Goal: Transaction & Acquisition: Purchase product/service

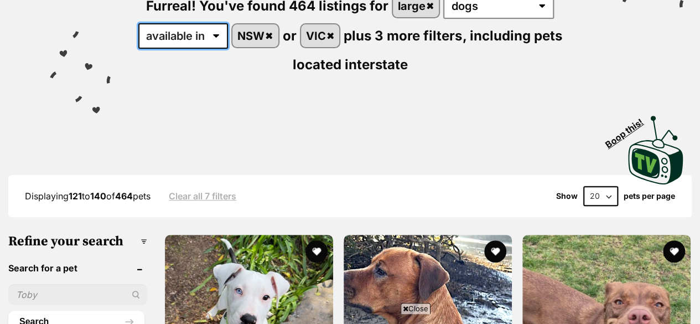
click at [211, 36] on select "available in located in" at bounding box center [183, 35] width 90 height 25
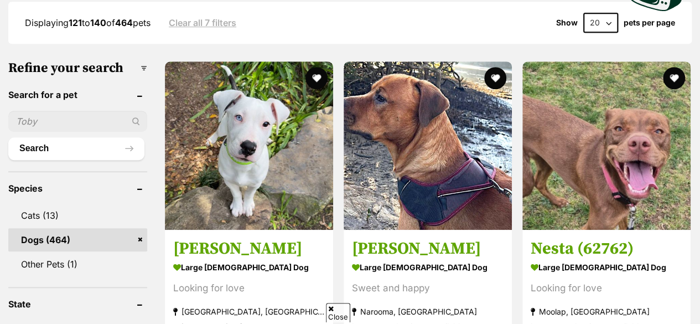
scroll to position [606, 0]
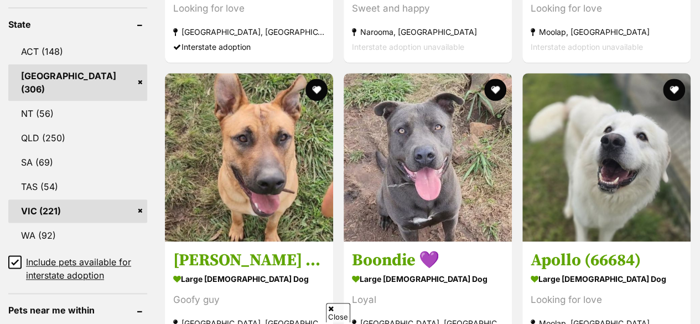
click at [138, 200] on link "VIC (221)" at bounding box center [77, 210] width 139 height 23
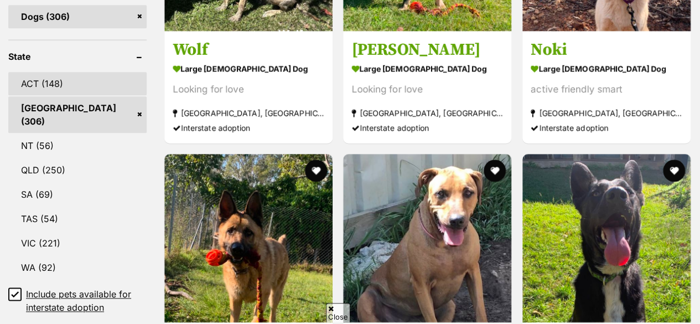
click at [97, 80] on link "ACT (148)" at bounding box center [77, 83] width 138 height 23
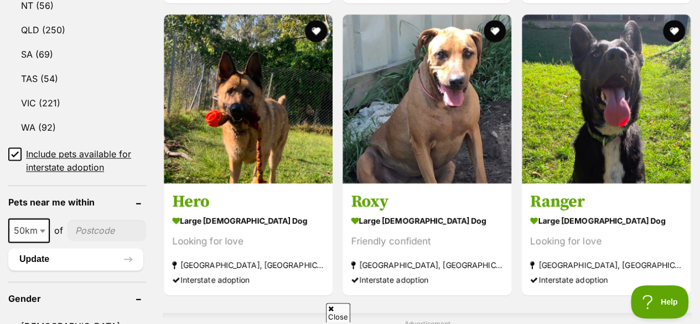
scroll to position [669, 0]
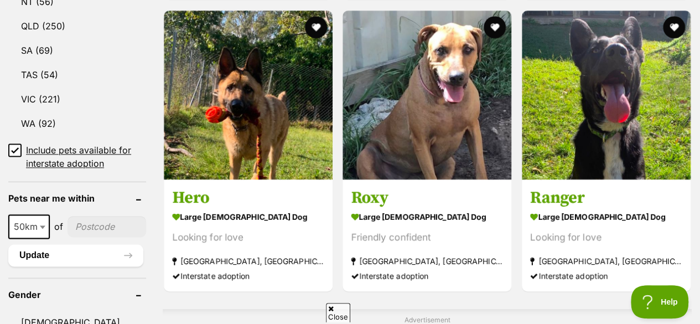
click at [17, 146] on icon at bounding box center [15, 150] width 8 height 8
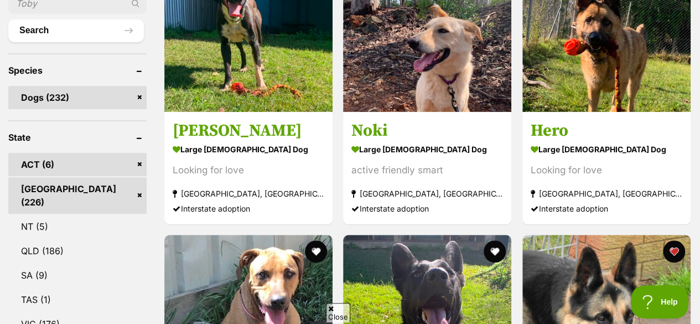
drag, startPoint x: 703, startPoint y: 23, endPoint x: 706, endPoint y: 66, distance: 43.2
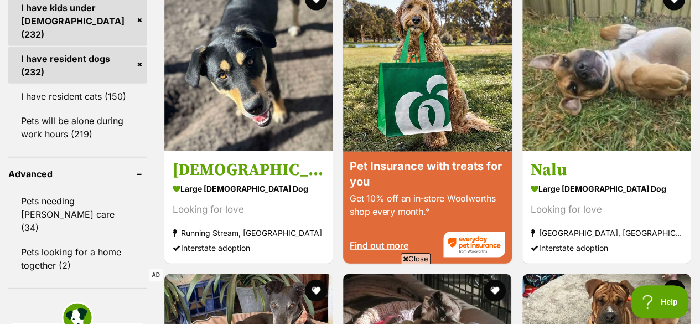
scroll to position [1064, 0]
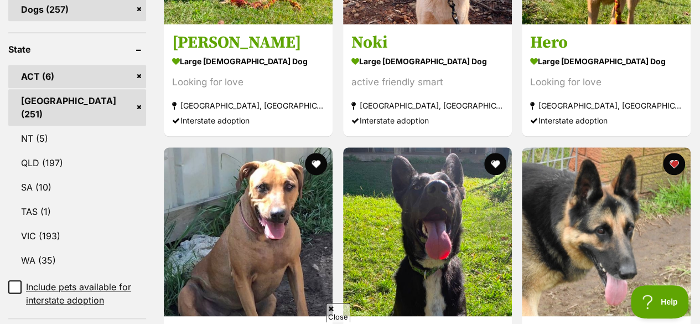
scroll to position [560, 0]
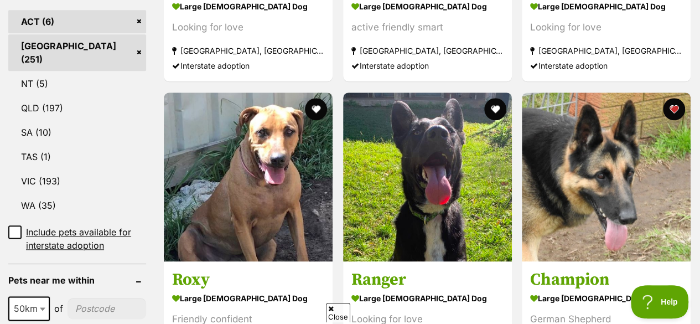
drag, startPoint x: 704, startPoint y: 20, endPoint x: 705, endPoint y: 82, distance: 61.4
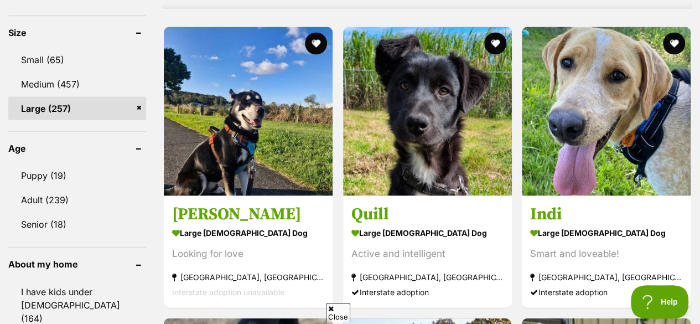
scroll to position [1002, 0]
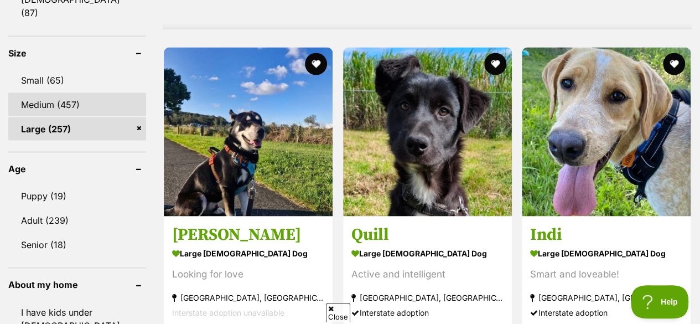
click at [72, 92] on link "Medium (457)" at bounding box center [77, 103] width 138 height 23
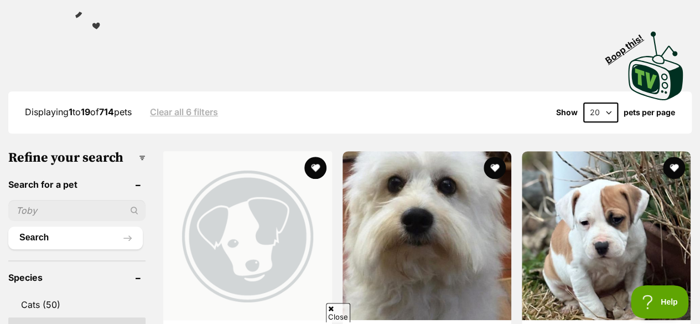
scroll to position [243, 0]
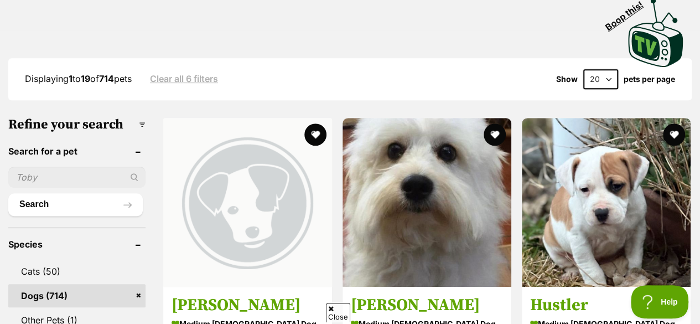
click at [605, 80] on select "20 40 60" at bounding box center [600, 79] width 35 height 20
select select "60"
click at [583, 69] on select "20 40 60" at bounding box center [600, 79] width 35 height 20
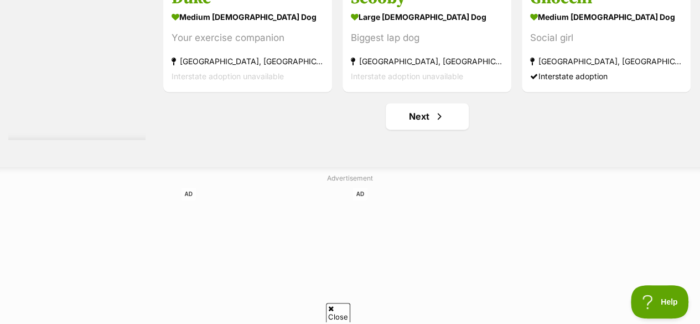
scroll to position [7034, 0]
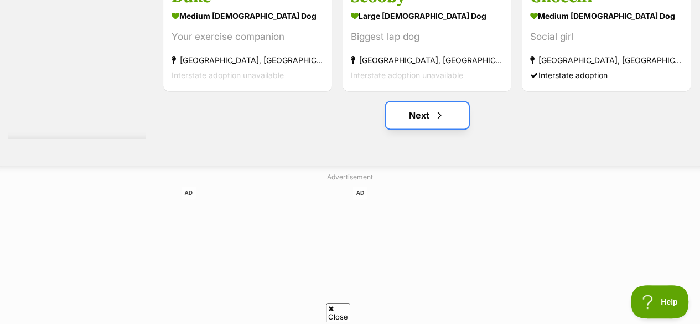
click at [412, 128] on link "Next" at bounding box center [427, 115] width 83 height 27
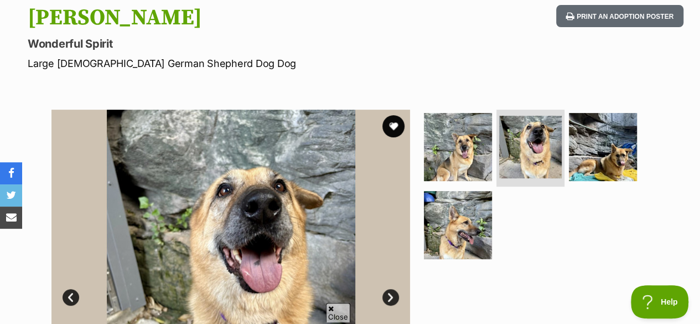
scroll to position [111, 0]
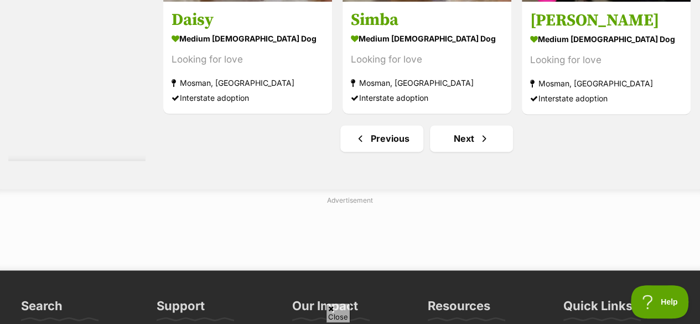
scroll to position [7014, 0]
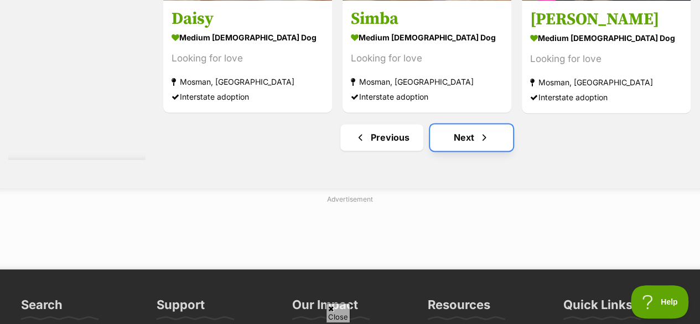
click at [456, 150] on link "Next" at bounding box center [471, 137] width 83 height 27
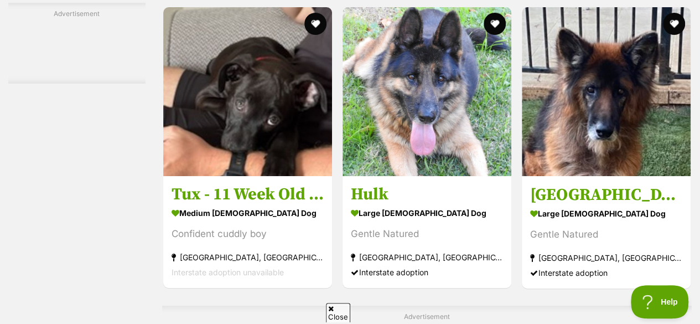
scroll to position [4204, 0]
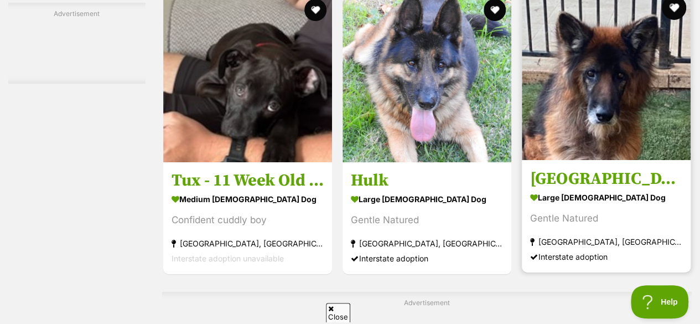
click at [673, 12] on button "favourite" at bounding box center [674, 8] width 24 height 24
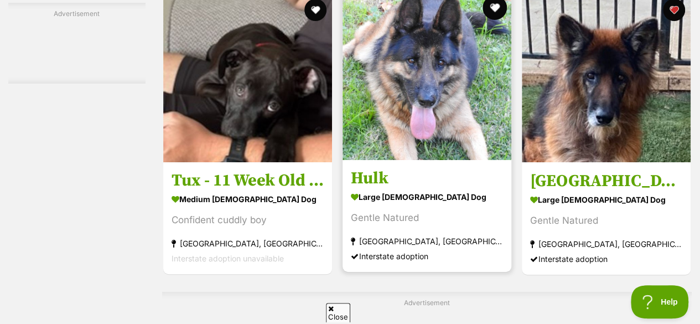
click at [492, 18] on button "favourite" at bounding box center [494, 8] width 24 height 24
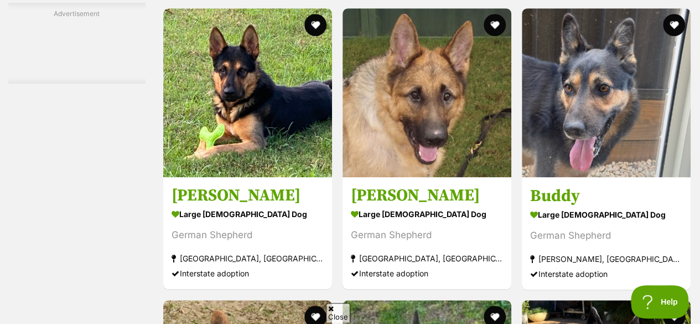
scroll to position [4594, 0]
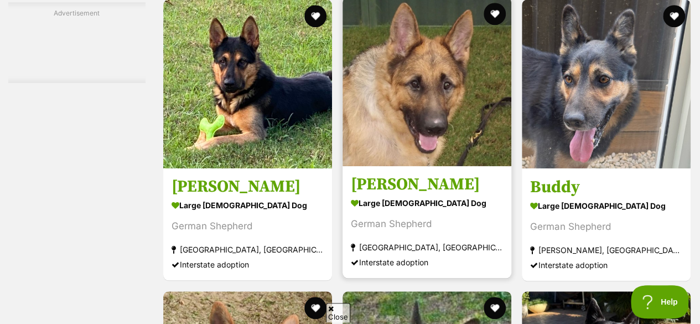
click at [449, 138] on img at bounding box center [426, 81] width 169 height 169
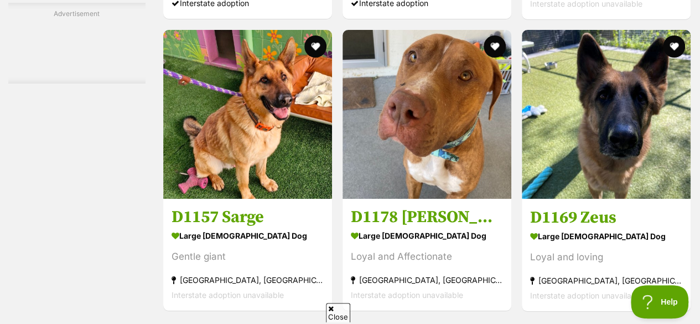
scroll to position [6254, 0]
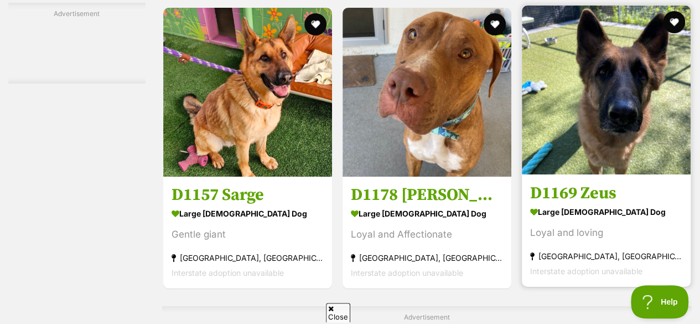
click at [650, 121] on img at bounding box center [606, 90] width 169 height 169
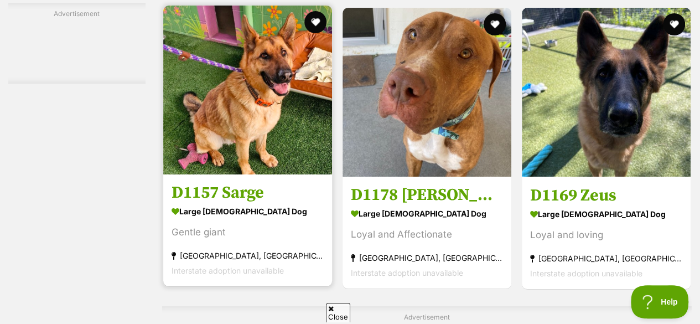
click at [274, 128] on img at bounding box center [247, 90] width 169 height 169
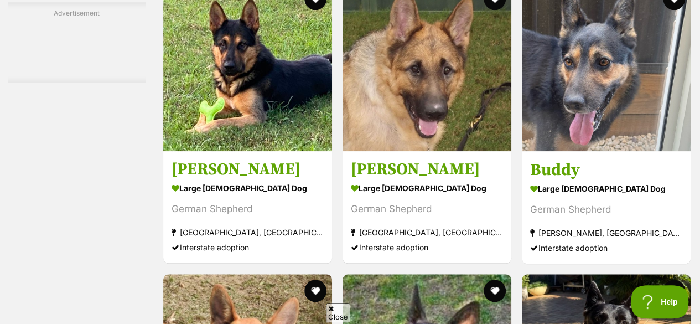
scroll to position [4594, 0]
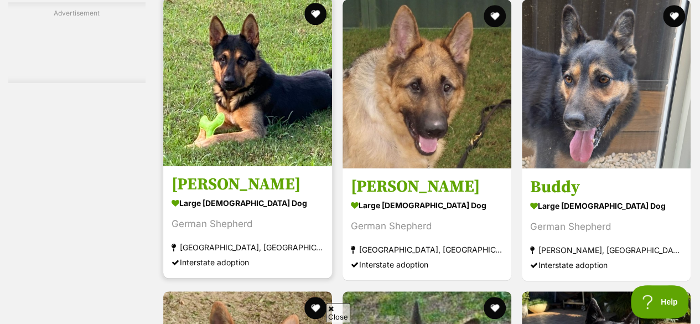
click at [277, 93] on img at bounding box center [247, 81] width 169 height 169
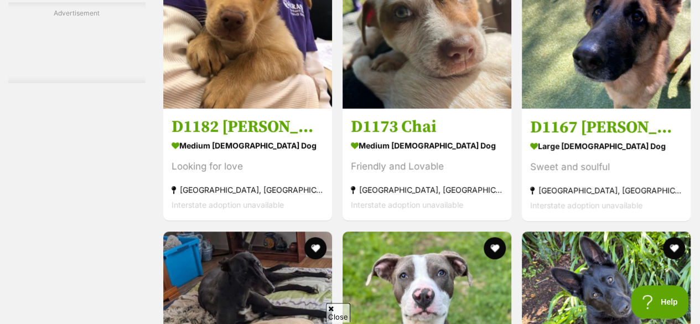
scroll to position [6740, 0]
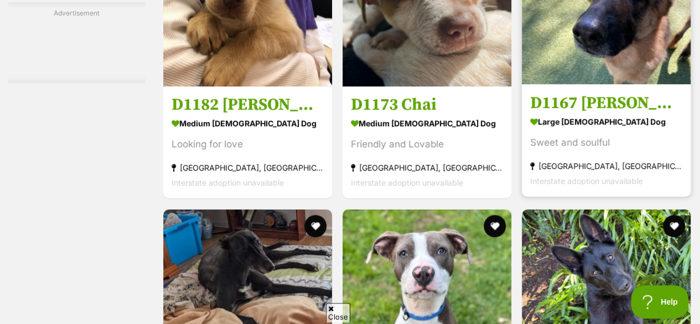
click at [574, 64] on img at bounding box center [606, -1] width 169 height 169
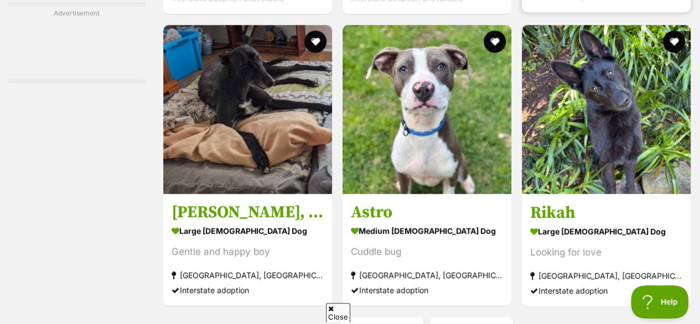
scroll to position [6962, 0]
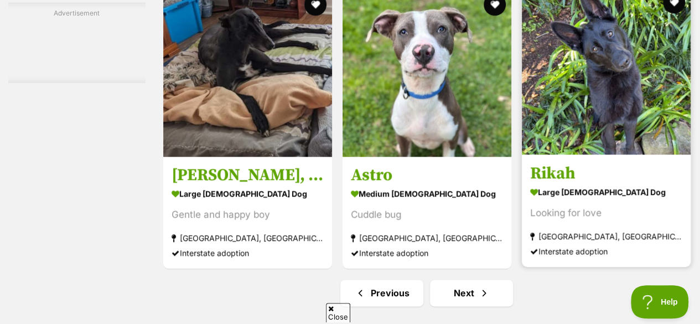
click at [618, 80] on img at bounding box center [606, 70] width 169 height 169
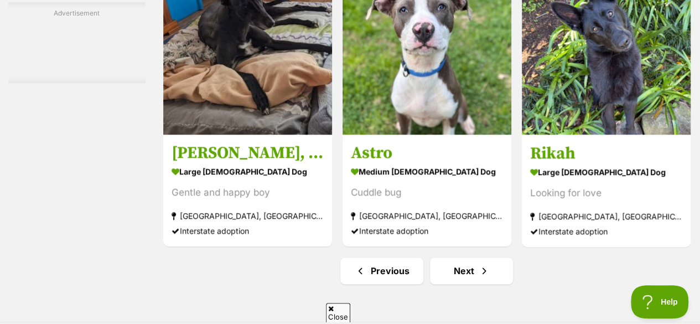
scroll to position [7050, 0]
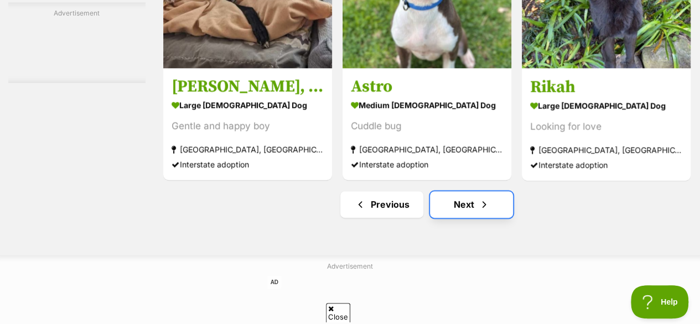
click at [461, 217] on link "Next" at bounding box center [471, 204] width 83 height 27
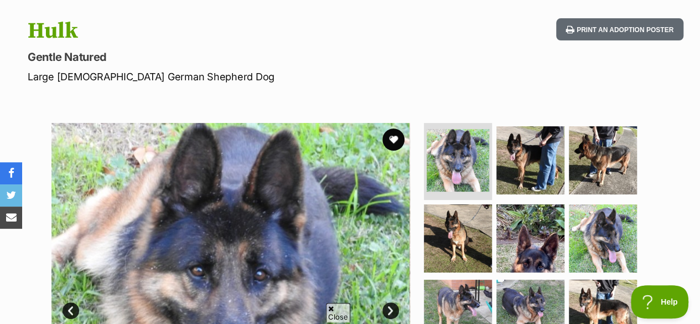
scroll to position [51, 0]
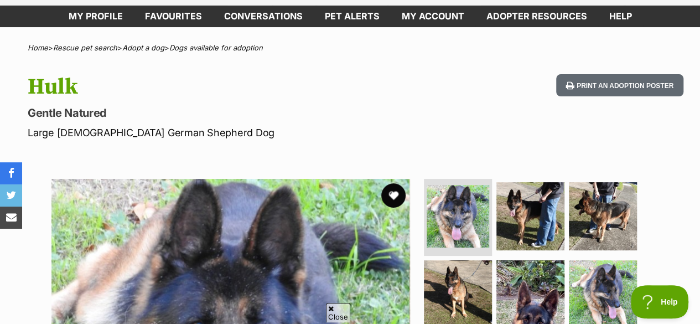
click at [394, 189] on button "favourite" at bounding box center [393, 195] width 24 height 24
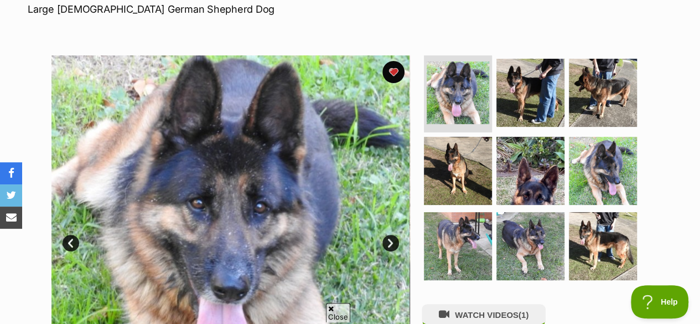
scroll to position [164, 0]
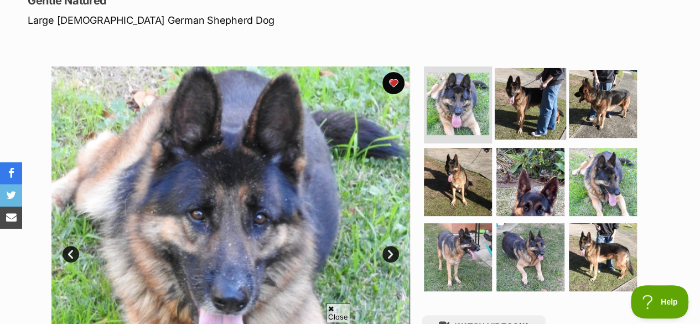
click at [506, 98] on img at bounding box center [529, 102] width 71 height 71
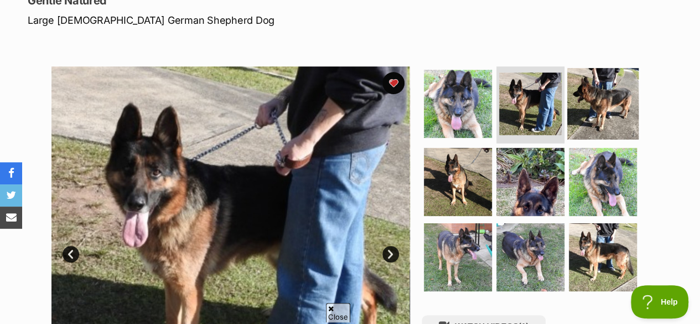
click at [589, 96] on img at bounding box center [602, 102] width 71 height 71
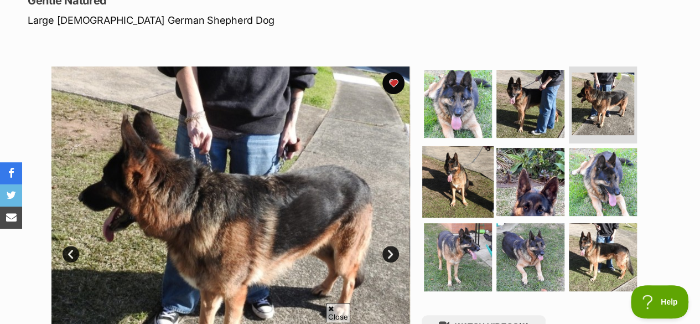
click at [456, 161] on img at bounding box center [457, 181] width 71 height 71
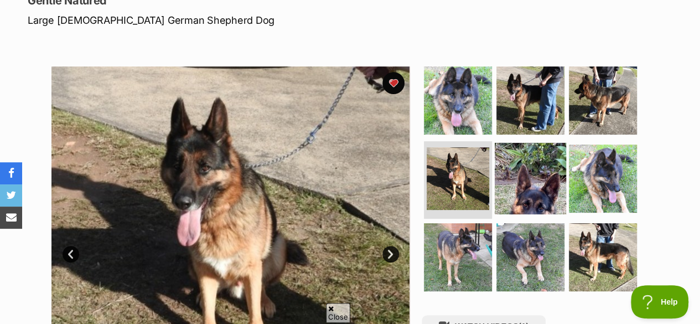
click at [533, 167] on img at bounding box center [529, 178] width 71 height 71
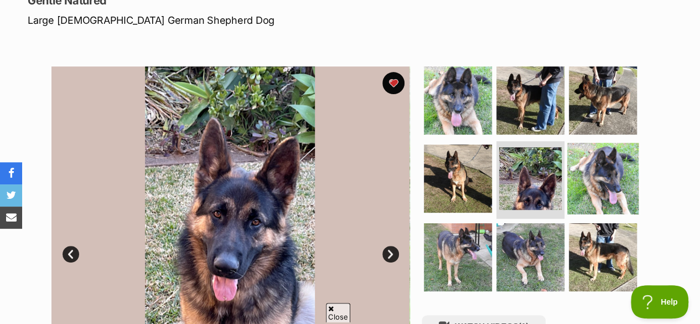
click at [600, 168] on img at bounding box center [602, 178] width 71 height 71
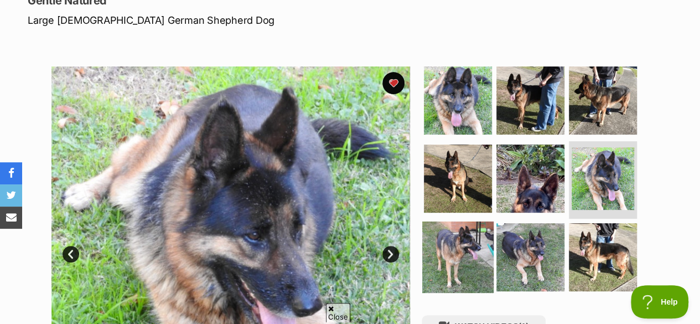
click at [456, 252] on img at bounding box center [457, 256] width 71 height 71
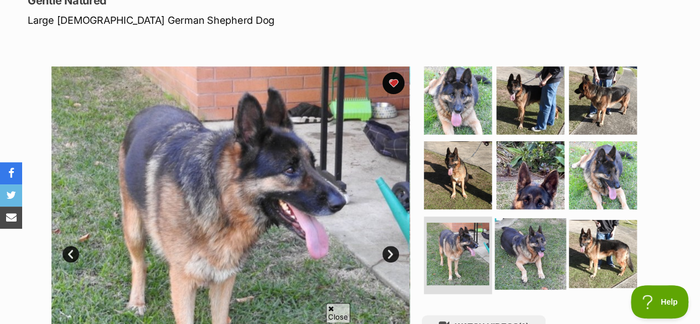
click at [518, 244] on img at bounding box center [529, 253] width 71 height 71
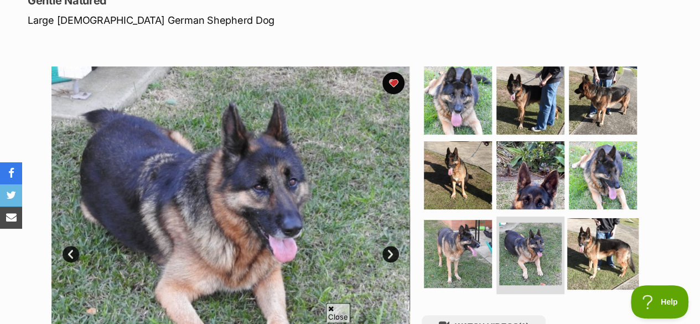
click at [591, 241] on img at bounding box center [602, 253] width 71 height 71
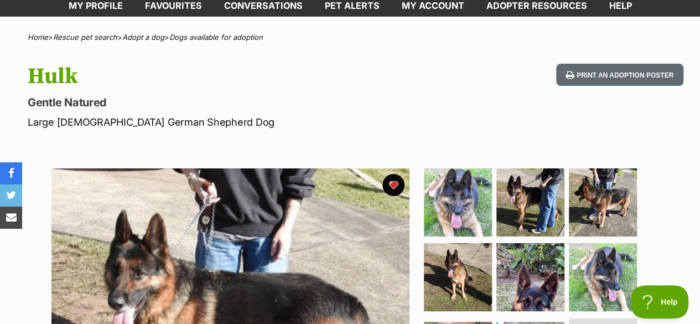
scroll to position [0, 0]
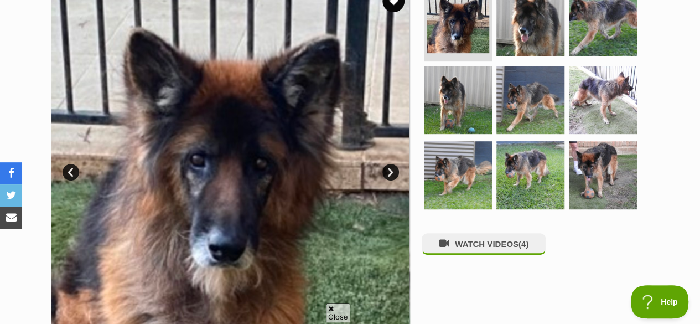
scroll to position [243, 0]
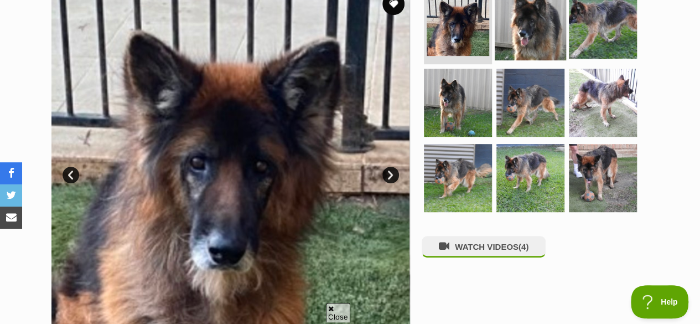
click at [539, 28] on img at bounding box center [529, 23] width 71 height 71
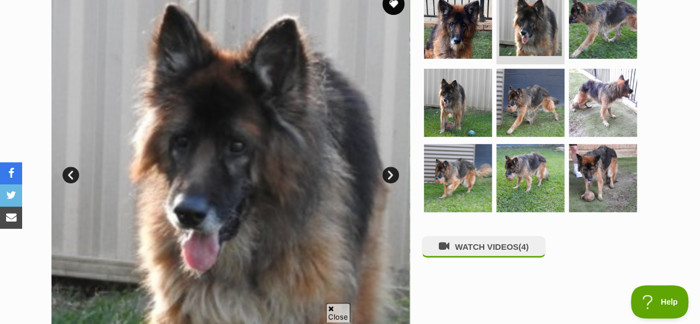
click at [389, 172] on link "Next" at bounding box center [390, 174] width 17 height 17
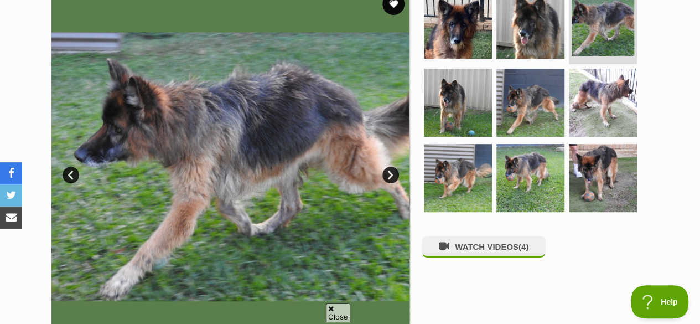
click at [389, 171] on link "Next" at bounding box center [390, 174] width 17 height 17
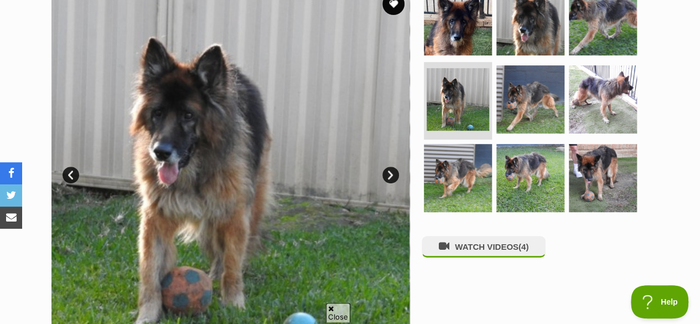
click at [389, 171] on link "Next" at bounding box center [390, 174] width 17 height 17
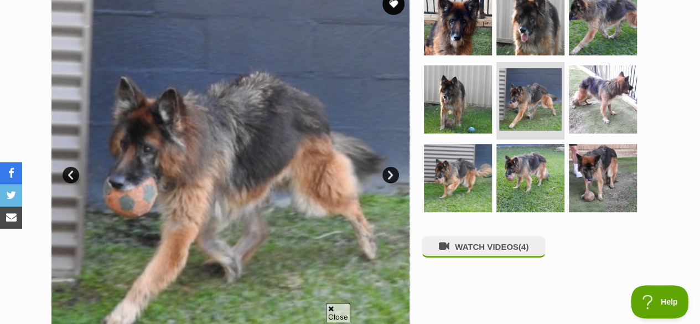
click at [389, 171] on link "Next" at bounding box center [390, 174] width 17 height 17
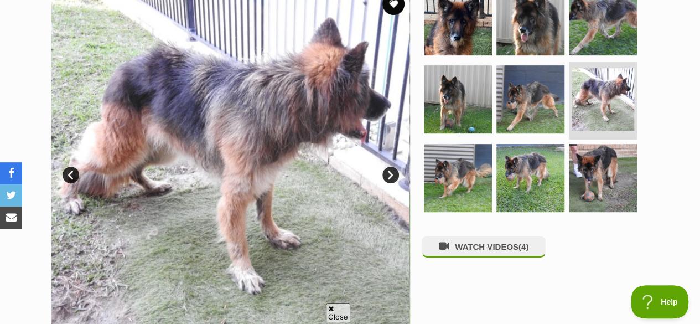
click at [389, 171] on link "Next" at bounding box center [390, 174] width 17 height 17
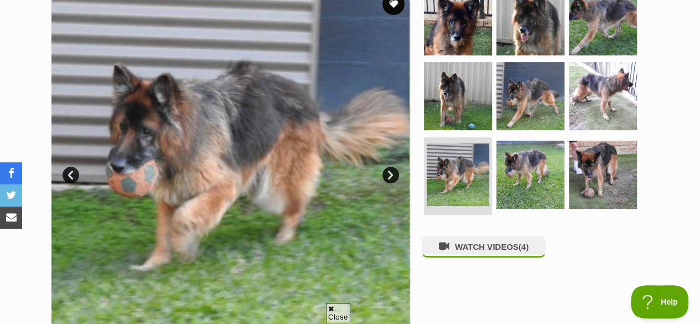
click at [389, 171] on link "Next" at bounding box center [390, 174] width 17 height 17
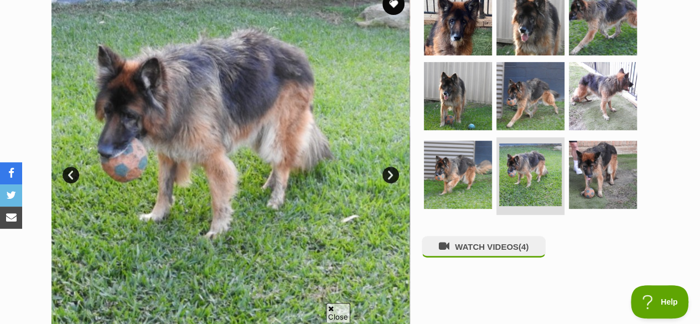
click at [389, 171] on link "Next" at bounding box center [390, 174] width 17 height 17
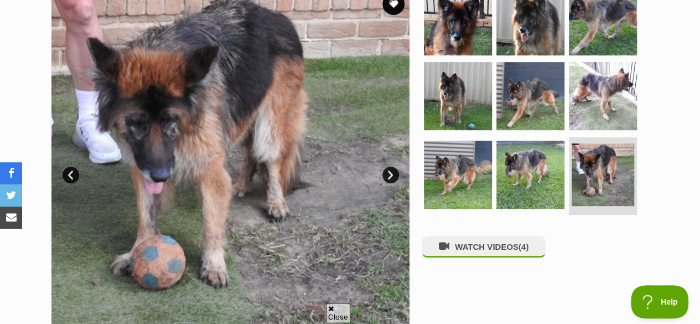
click at [389, 171] on link "Next" at bounding box center [390, 174] width 17 height 17
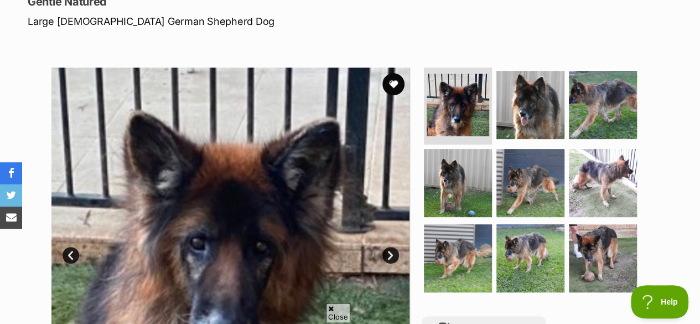
scroll to position [154, 0]
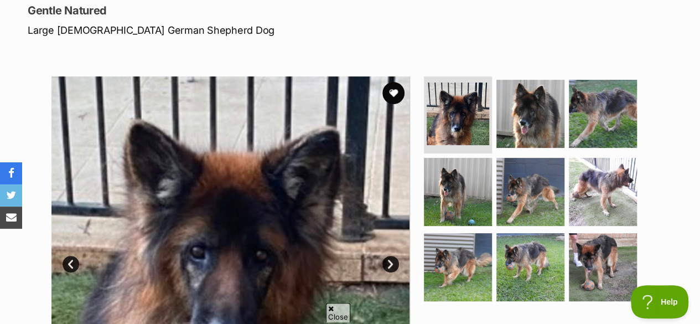
drag, startPoint x: 694, startPoint y: 41, endPoint x: 707, endPoint y: 55, distance: 20.0
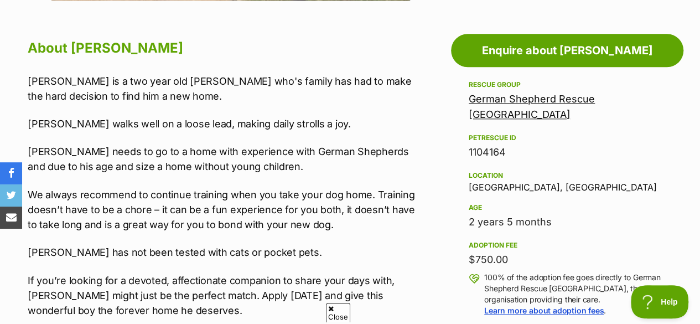
scroll to position [620, 0]
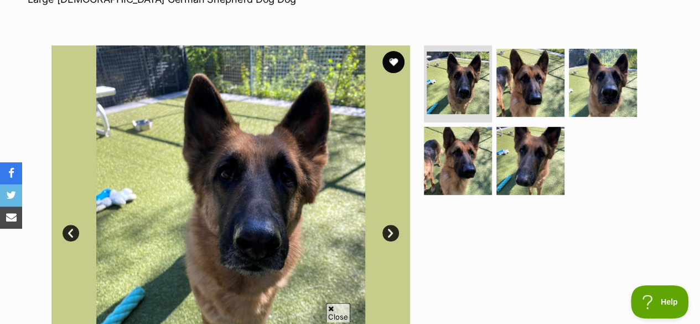
scroll to position [199, 0]
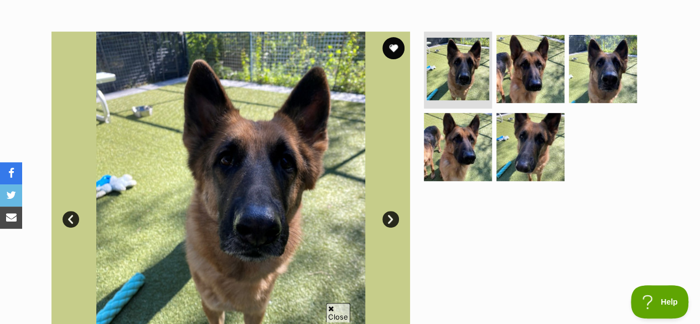
click at [396, 214] on link "Next" at bounding box center [390, 219] width 17 height 17
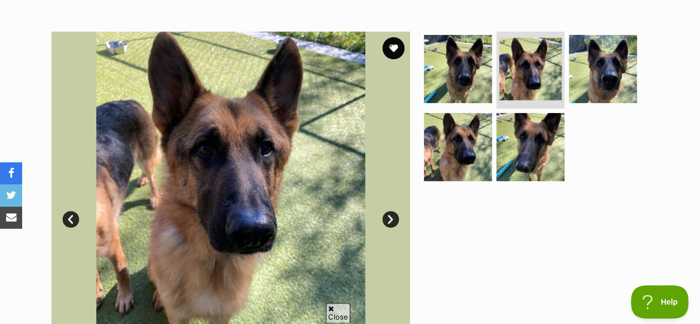
click at [396, 214] on link "Next" at bounding box center [390, 219] width 17 height 17
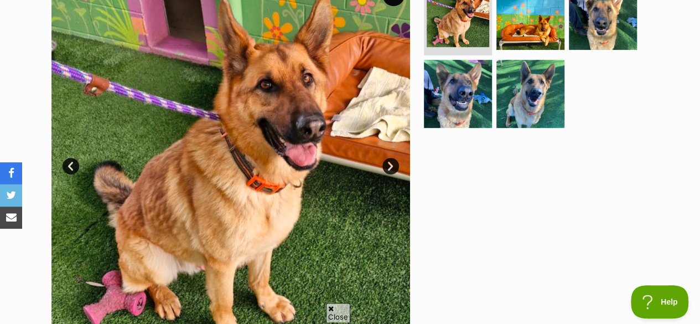
scroll to position [249, 0]
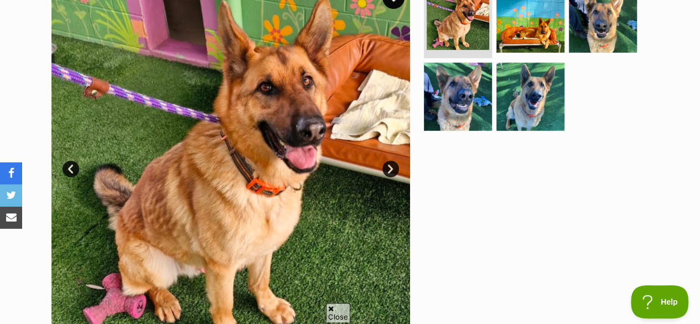
click at [387, 169] on link "Next" at bounding box center [390, 168] width 17 height 17
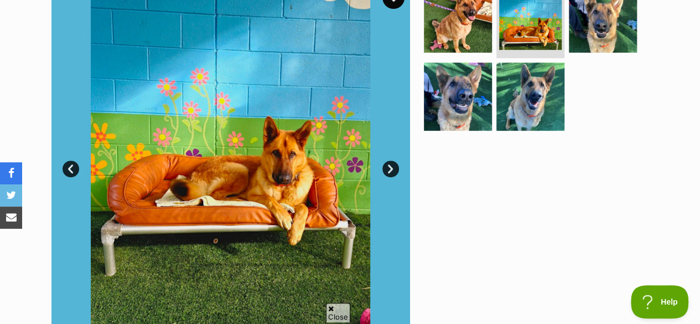
click at [388, 169] on link "Next" at bounding box center [390, 168] width 17 height 17
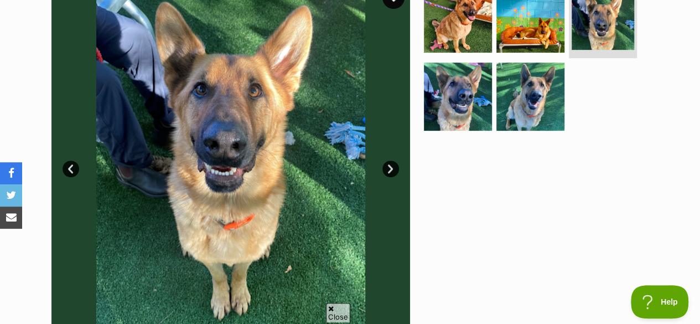
click at [388, 169] on link "Next" at bounding box center [390, 168] width 17 height 17
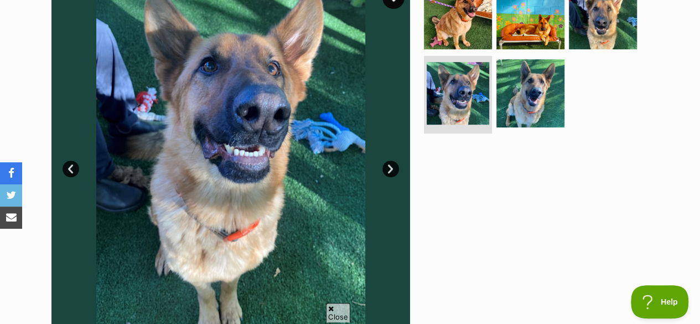
click at [388, 169] on link "Next" at bounding box center [390, 168] width 17 height 17
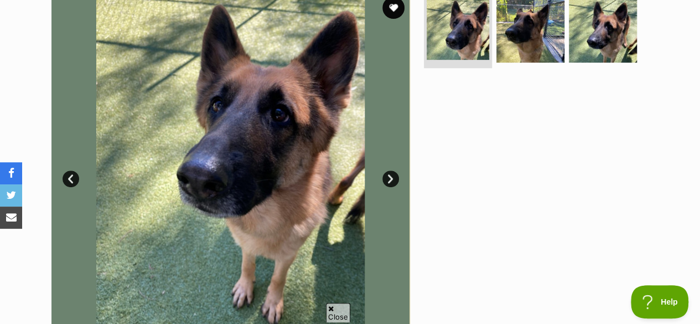
scroll to position [243, 0]
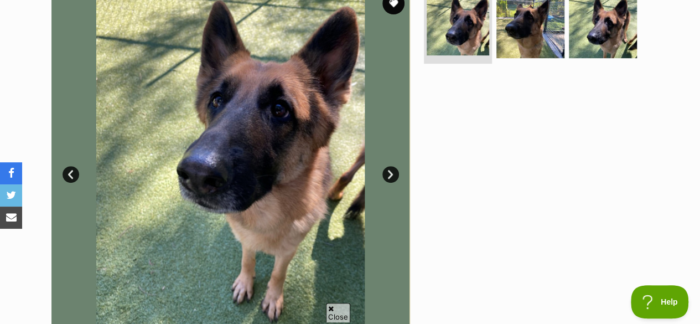
click at [391, 169] on link "Next" at bounding box center [390, 174] width 17 height 17
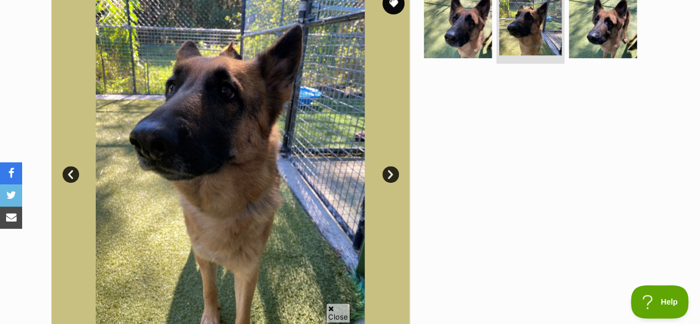
click at [391, 169] on link "Next" at bounding box center [390, 174] width 17 height 17
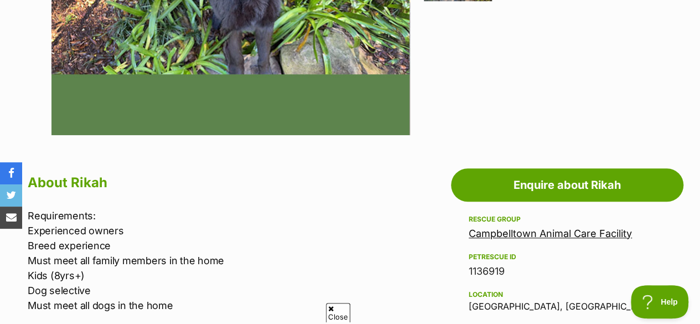
scroll to position [465, 0]
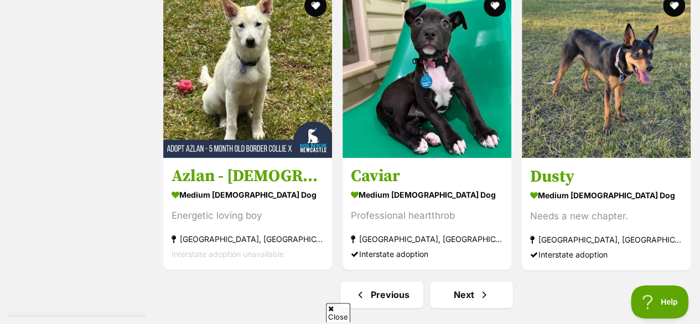
scroll to position [6859, 0]
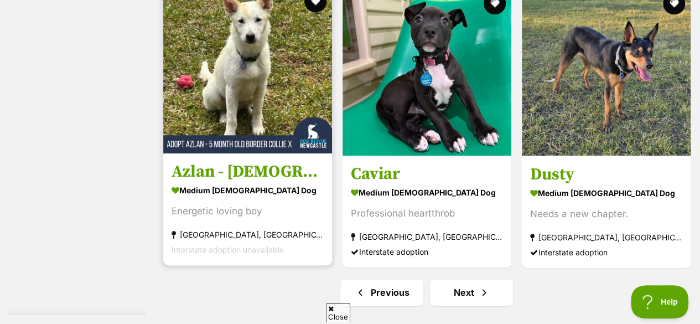
click at [252, 90] on img at bounding box center [247, 69] width 169 height 169
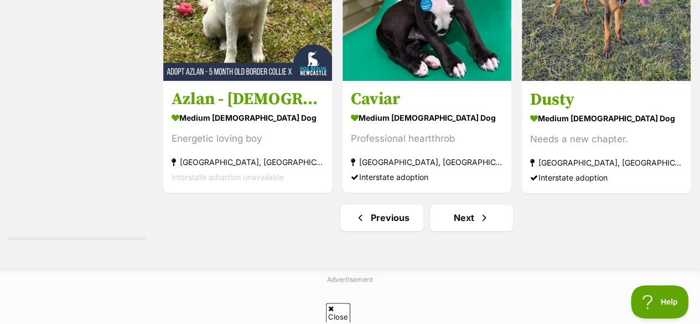
scroll to position [6992, 0]
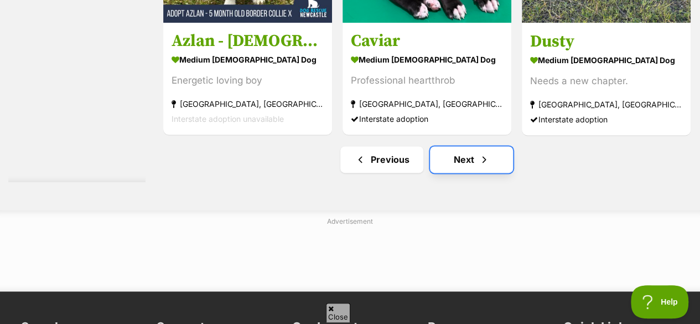
click at [466, 173] on link "Next" at bounding box center [471, 159] width 83 height 27
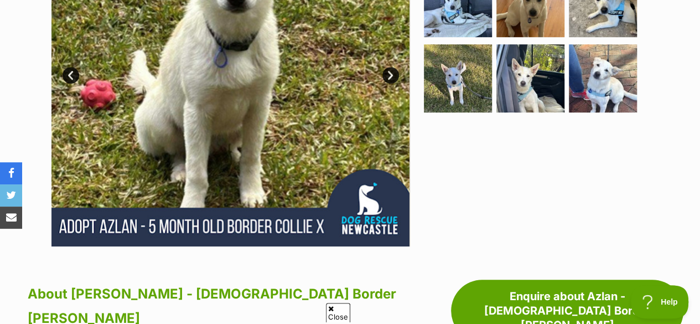
scroll to position [243, 0]
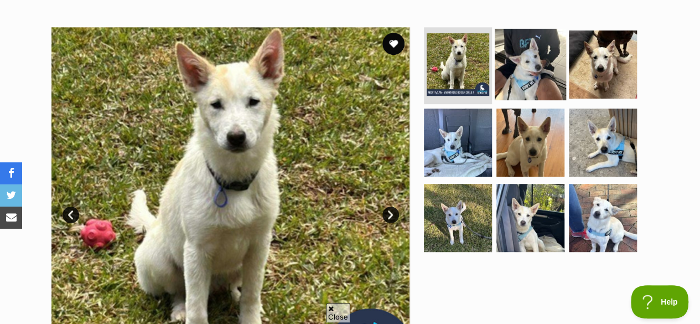
click at [557, 54] on img at bounding box center [529, 63] width 71 height 71
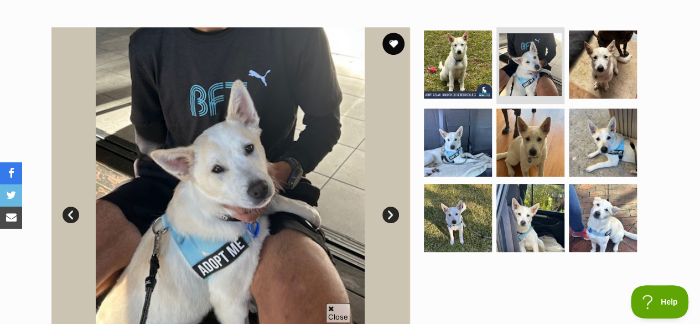
click at [388, 206] on link "Next" at bounding box center [390, 214] width 17 height 17
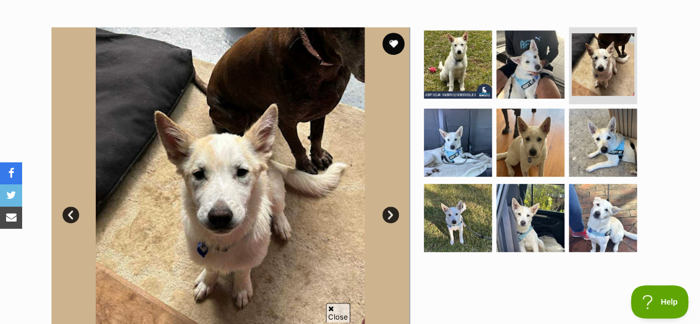
click at [388, 206] on link "Next" at bounding box center [390, 214] width 17 height 17
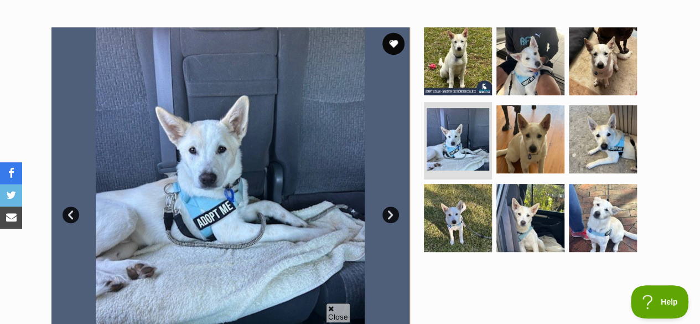
click at [388, 206] on link "Next" at bounding box center [390, 214] width 17 height 17
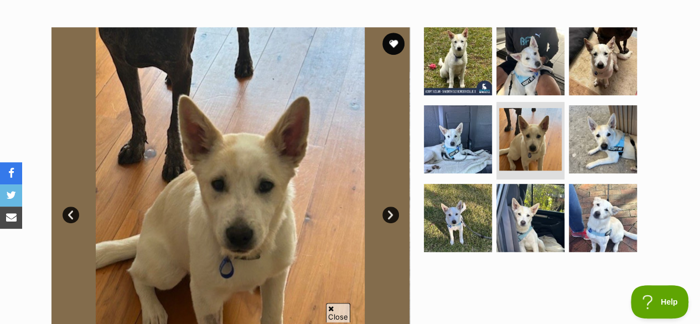
click at [388, 206] on link "Next" at bounding box center [390, 214] width 17 height 17
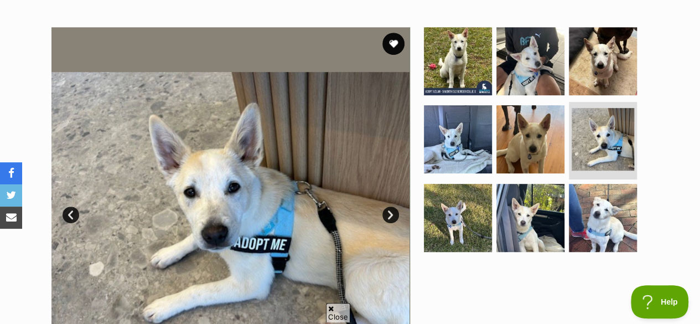
click at [388, 206] on link "Next" at bounding box center [390, 214] width 17 height 17
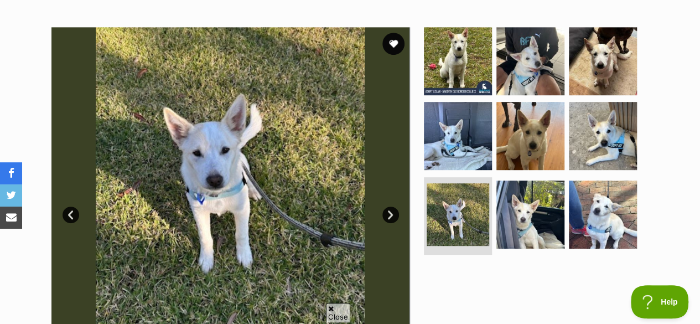
click at [388, 206] on link "Next" at bounding box center [390, 214] width 17 height 17
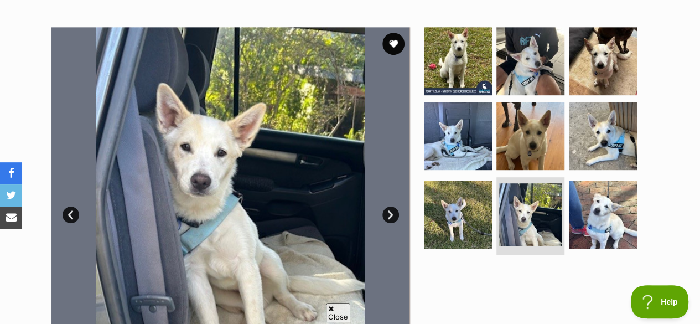
click at [388, 206] on link "Next" at bounding box center [390, 214] width 17 height 17
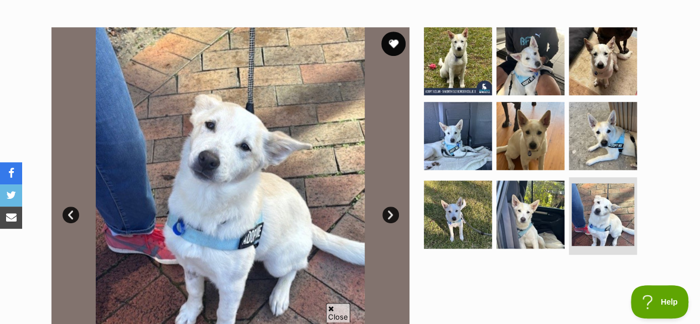
click at [388, 34] on button "favourite" at bounding box center [393, 44] width 24 height 24
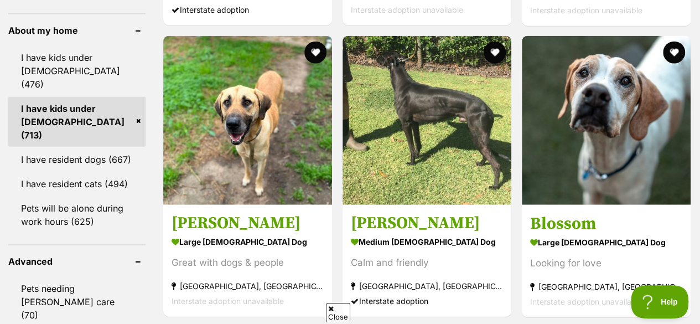
scroll to position [1305, 0]
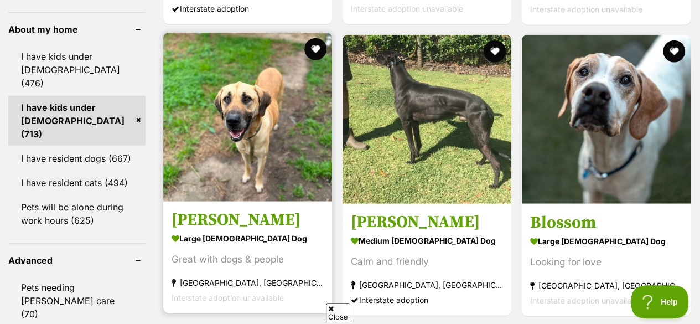
click at [275, 122] on img at bounding box center [247, 117] width 169 height 169
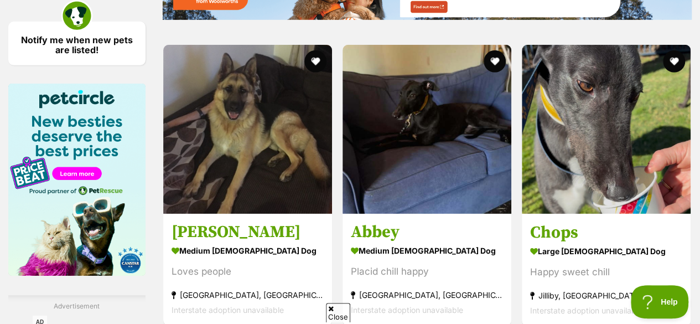
scroll to position [1704, 0]
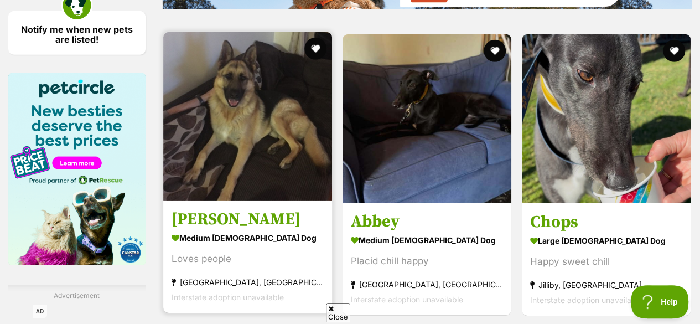
click at [262, 106] on img at bounding box center [247, 116] width 169 height 169
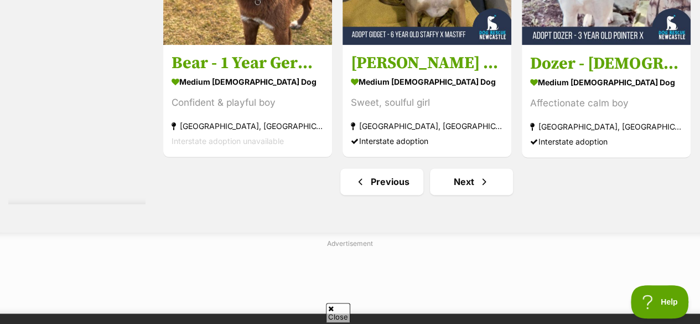
scroll to position [7027, 0]
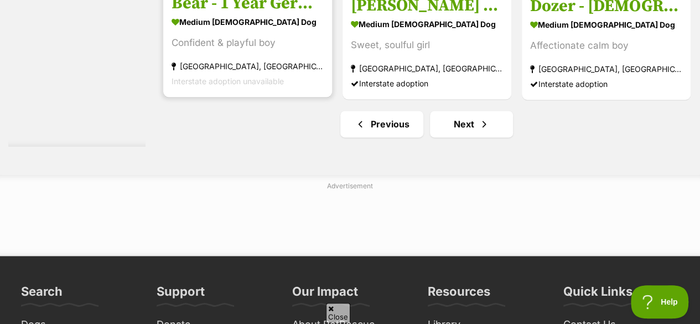
click at [235, 14] on h3 "Bear - 1 Year German Shepherd X" at bounding box center [247, 3] width 152 height 21
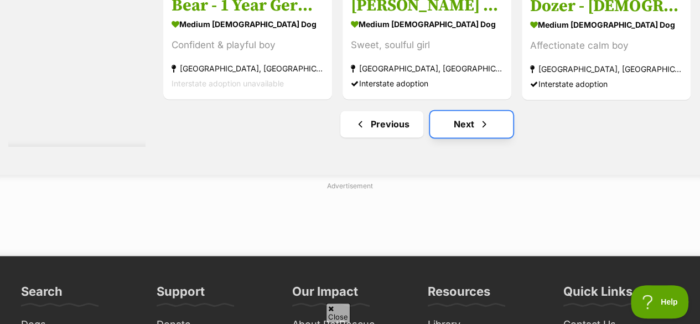
click at [441, 137] on link "Next" at bounding box center [471, 124] width 83 height 27
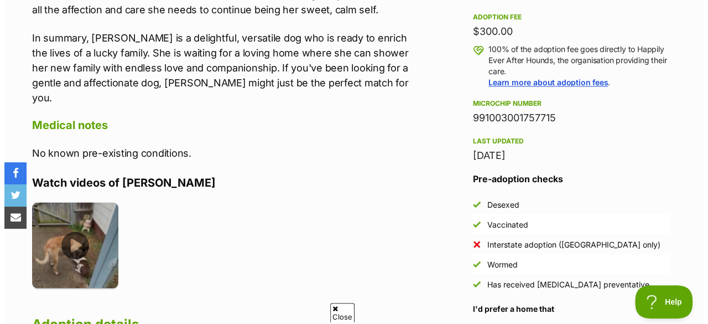
scroll to position [1227, 0]
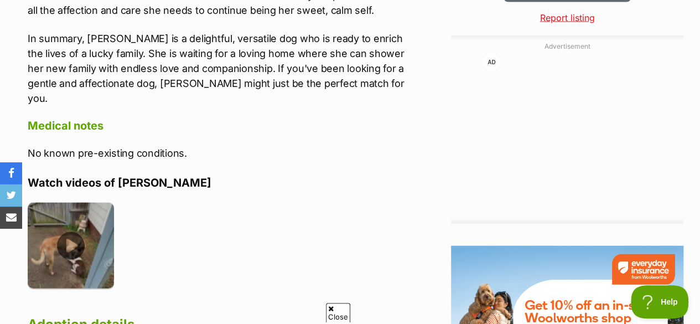
click at [69, 205] on img at bounding box center [71, 245] width 86 height 86
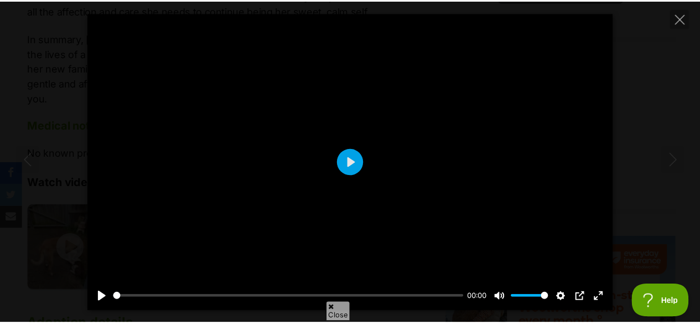
scroll to position [864, 0]
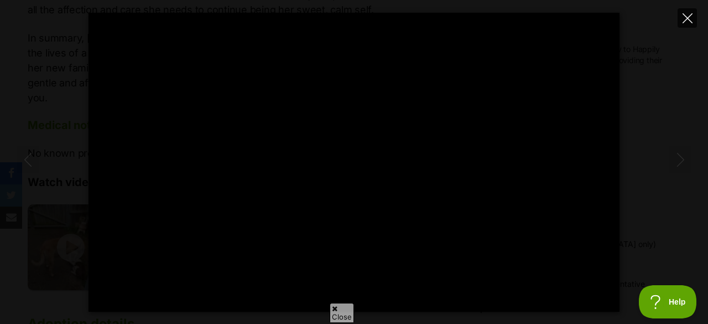
click at [684, 15] on icon "Close" at bounding box center [688, 18] width 10 height 10
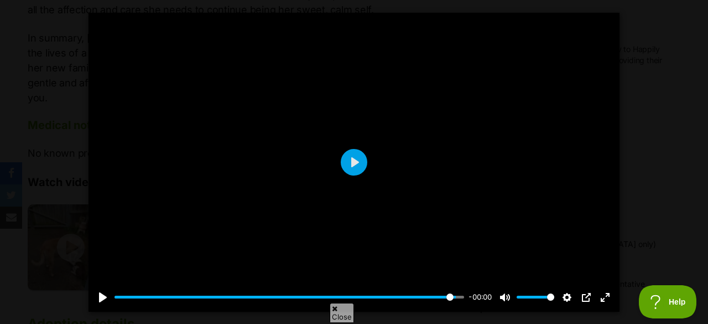
type input "97.68"
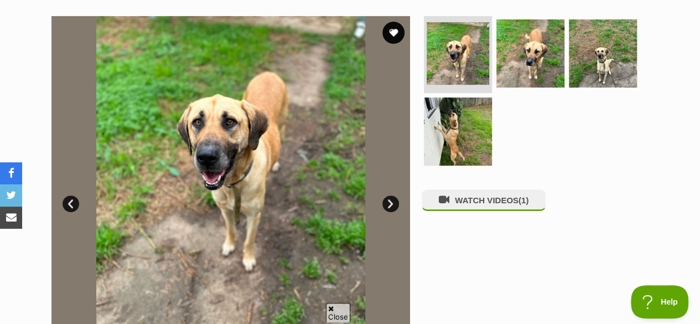
scroll to position [211, 0]
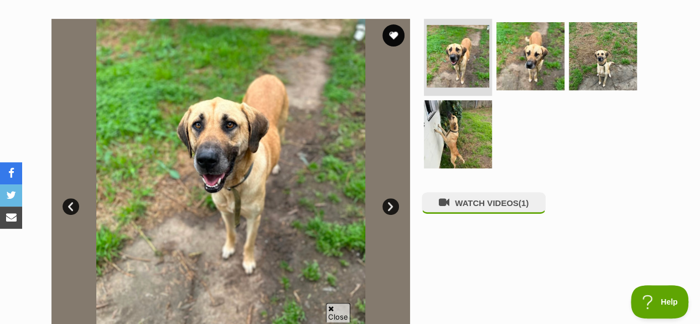
click at [384, 205] on link "Next" at bounding box center [390, 206] width 17 height 17
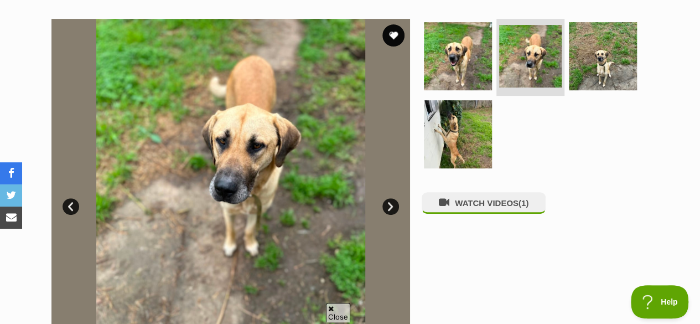
click at [384, 205] on link "Next" at bounding box center [390, 206] width 17 height 17
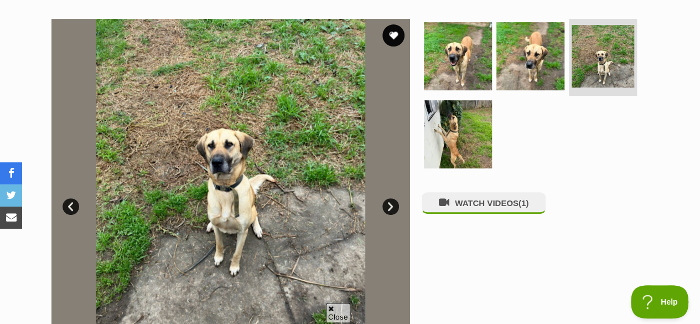
click at [384, 205] on link "Next" at bounding box center [390, 206] width 17 height 17
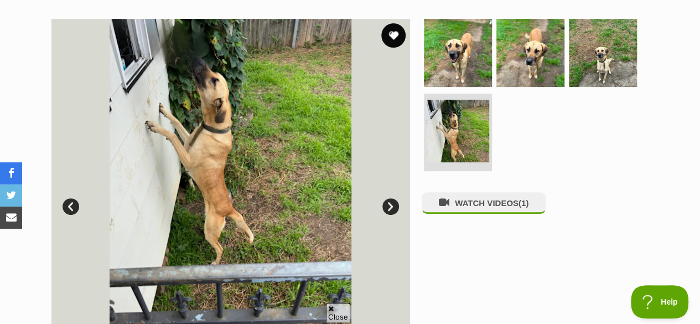
click at [389, 32] on button "favourite" at bounding box center [393, 35] width 24 height 24
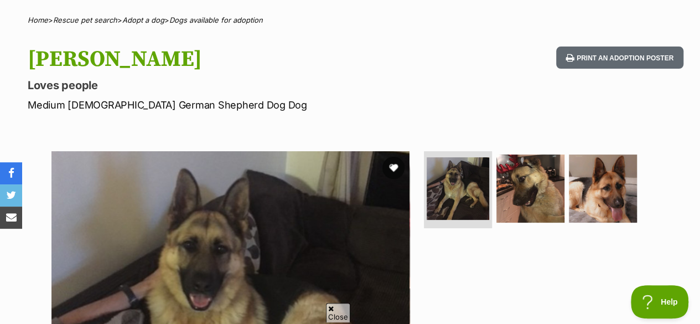
scroll to position [145, 0]
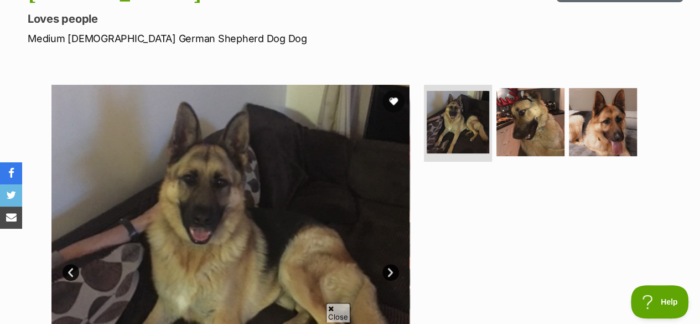
click at [382, 259] on img at bounding box center [230, 264] width 358 height 358
click at [385, 268] on link "Next" at bounding box center [390, 272] width 17 height 17
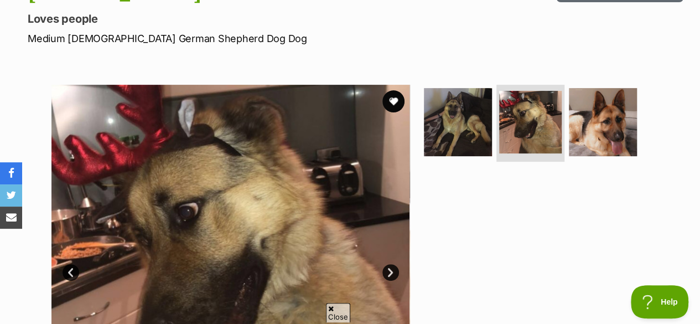
click at [385, 268] on link "Next" at bounding box center [390, 272] width 17 height 17
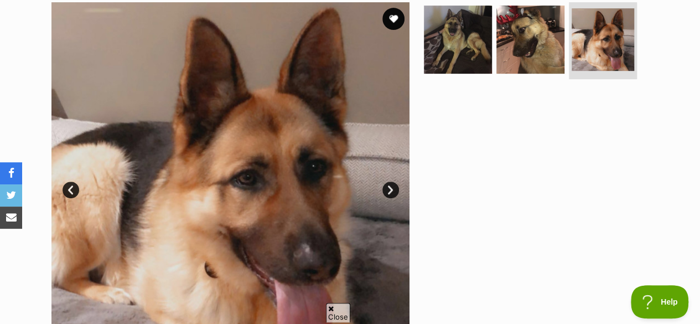
scroll to position [166, 0]
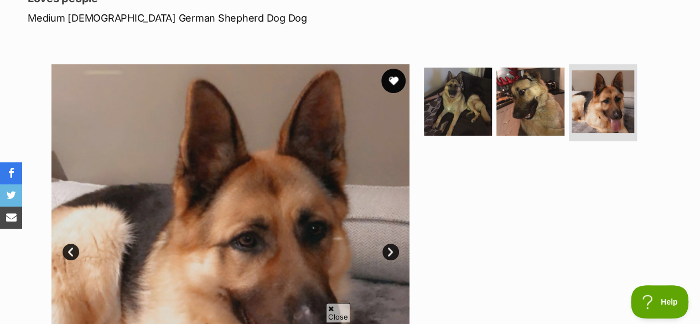
click at [395, 77] on button "favourite" at bounding box center [393, 81] width 24 height 24
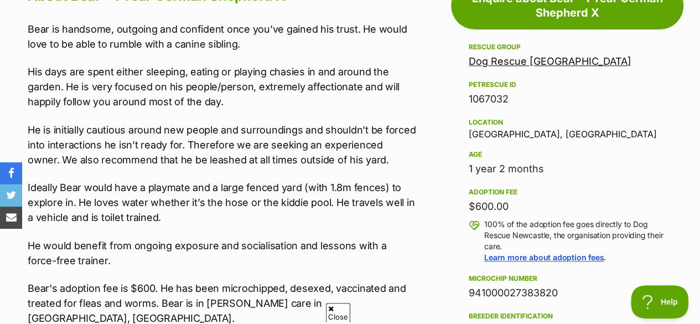
scroll to position [553, 0]
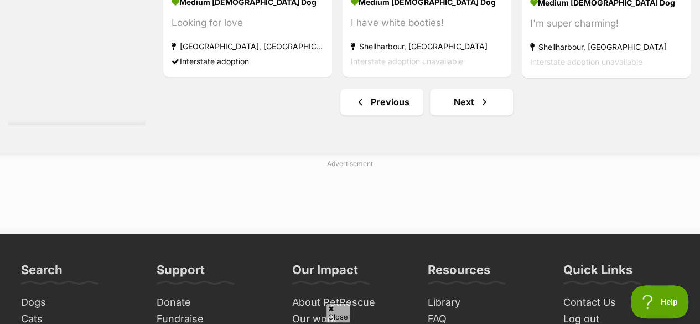
scroll to position [7171, 0]
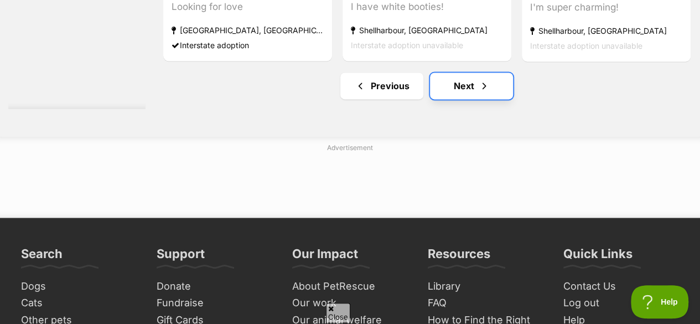
click at [464, 99] on link "Next" at bounding box center [471, 85] width 83 height 27
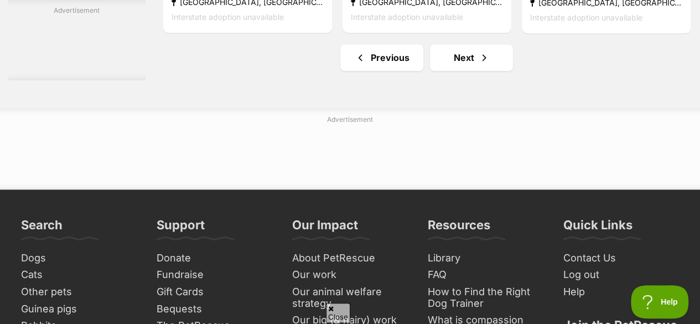
scroll to position [7102, 0]
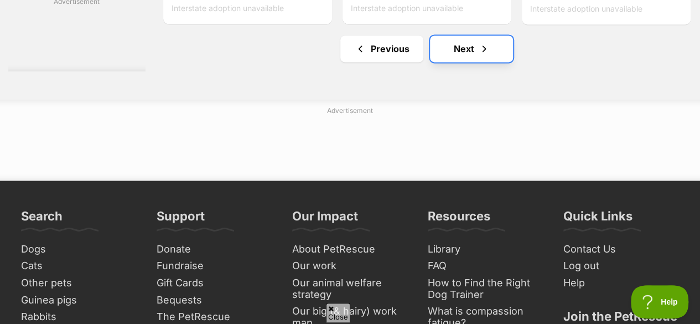
click at [459, 62] on link "Next" at bounding box center [471, 48] width 83 height 27
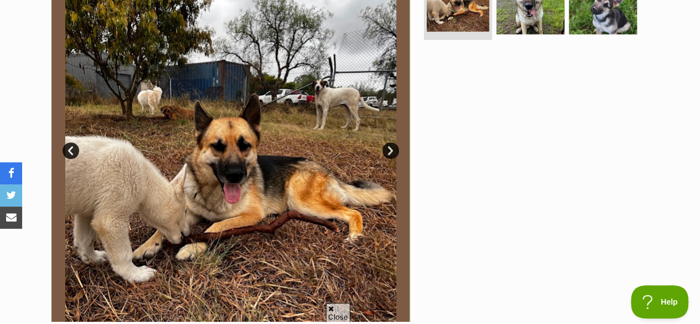
scroll to position [266, 0]
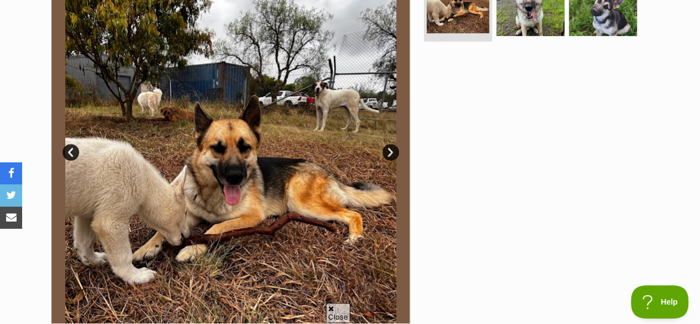
click at [388, 144] on link "Next" at bounding box center [390, 152] width 17 height 17
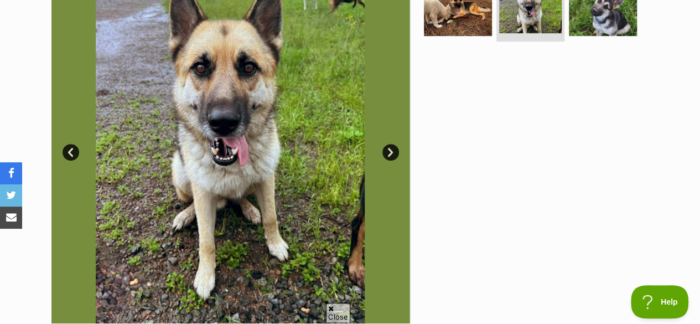
click at [388, 144] on link "Next" at bounding box center [390, 152] width 17 height 17
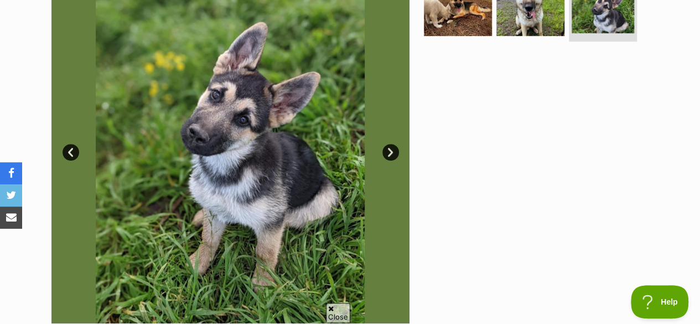
click at [68, 146] on link "Prev" at bounding box center [71, 152] width 17 height 17
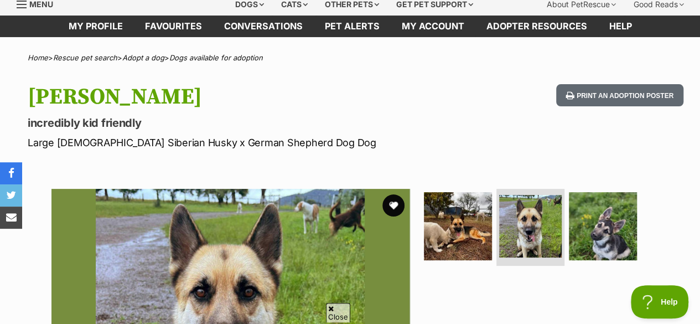
scroll to position [33, 0]
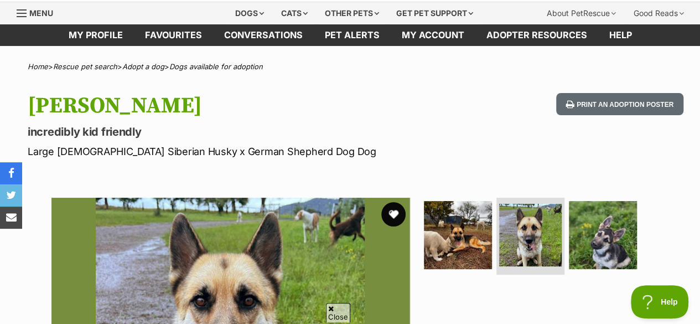
click at [398, 205] on button "favourite" at bounding box center [393, 214] width 24 height 24
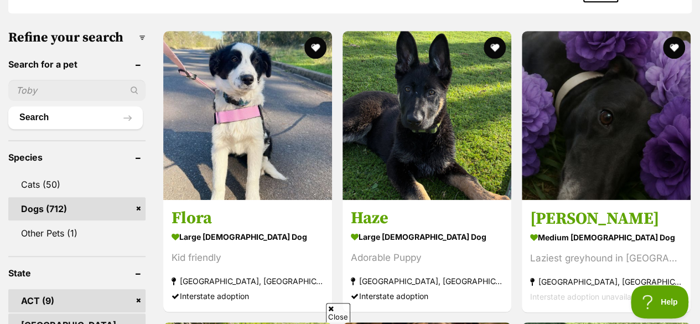
scroll to position [332, 0]
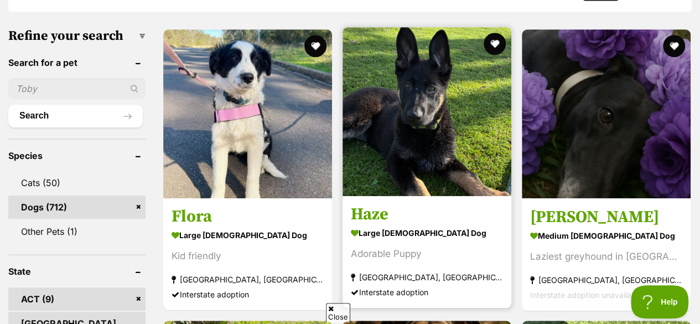
click at [456, 106] on img at bounding box center [426, 111] width 169 height 169
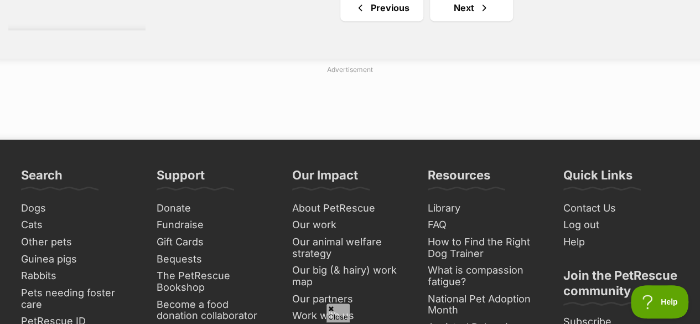
scroll to position [7146, 0]
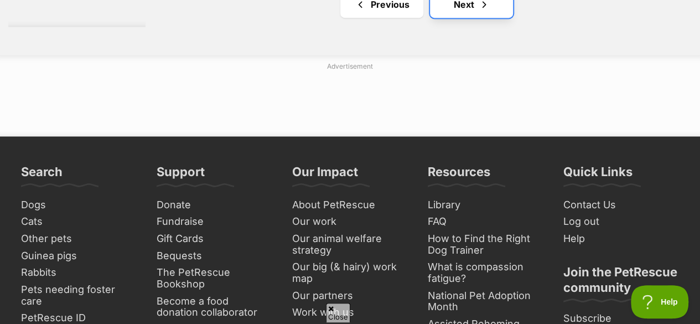
click at [468, 18] on link "Next" at bounding box center [471, 4] width 83 height 27
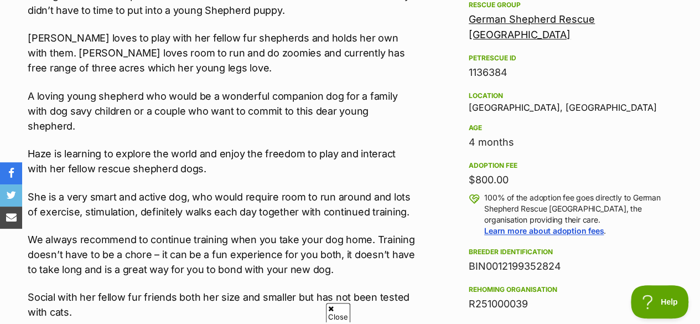
scroll to position [753, 0]
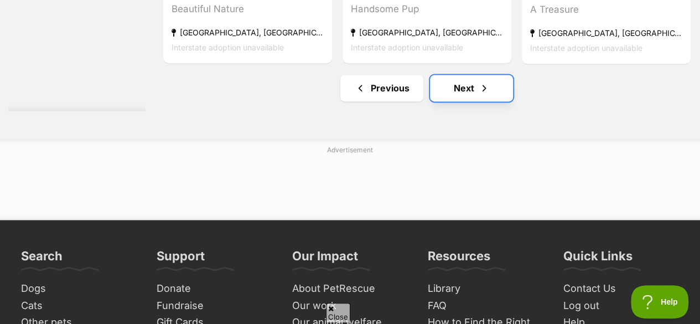
click at [469, 101] on link "Next" at bounding box center [471, 88] width 83 height 27
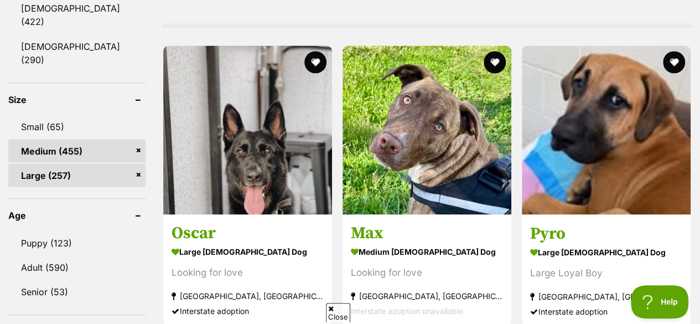
scroll to position [1018, 0]
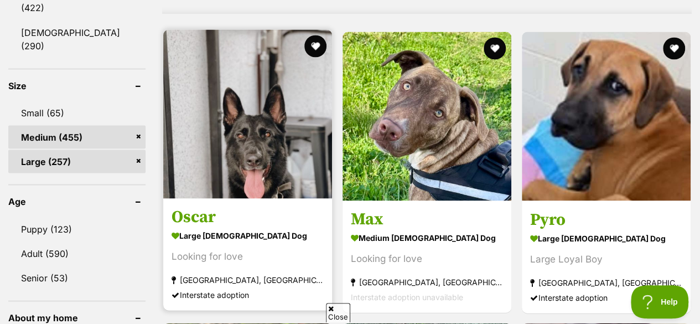
click at [283, 93] on img at bounding box center [247, 113] width 169 height 169
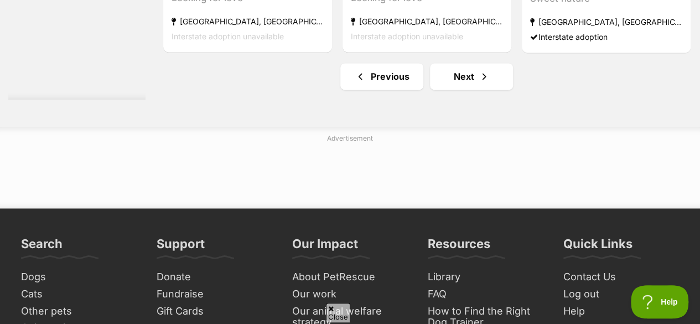
scroll to position [7102, 0]
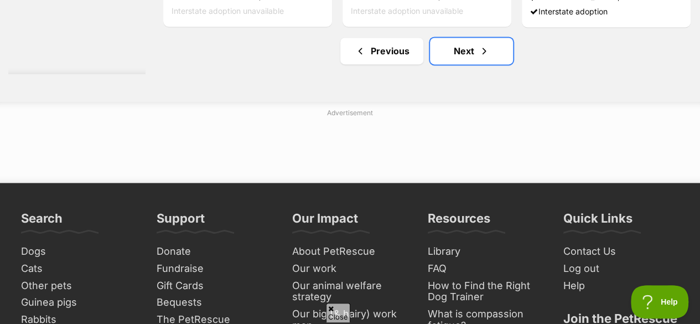
click at [464, 64] on link "Next" at bounding box center [471, 51] width 83 height 27
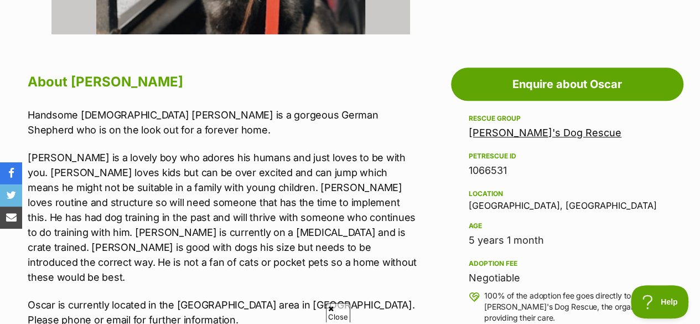
scroll to position [575, 0]
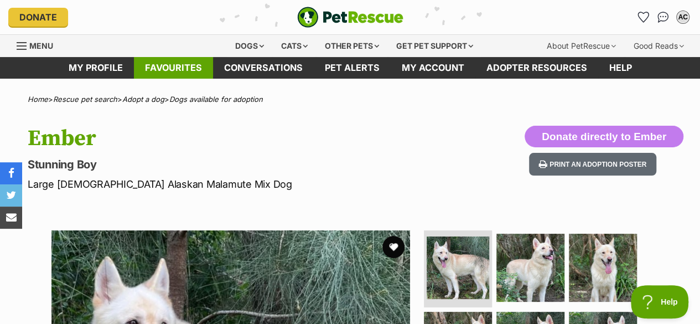
click at [166, 60] on link "Favourites" at bounding box center [173, 68] width 79 height 22
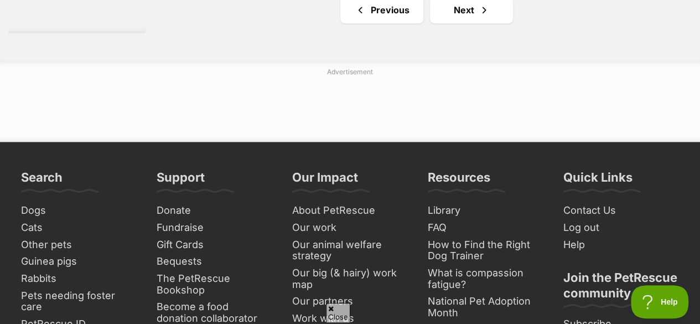
scroll to position [7145, 0]
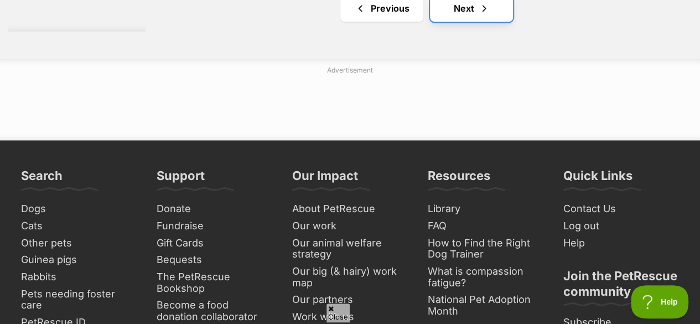
click at [464, 22] on link "Next" at bounding box center [471, 8] width 83 height 27
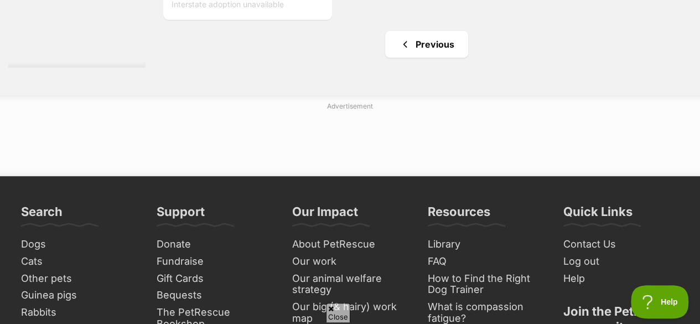
scroll to position [6520, 0]
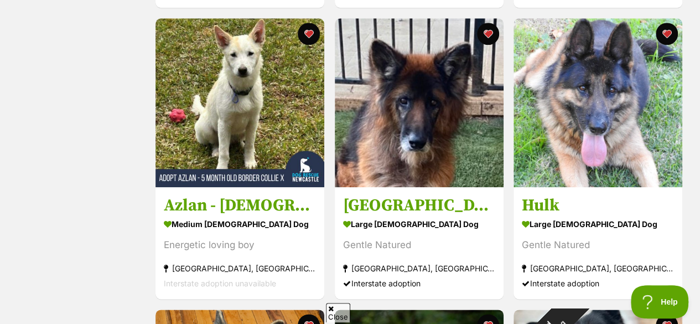
scroll to position [488, 0]
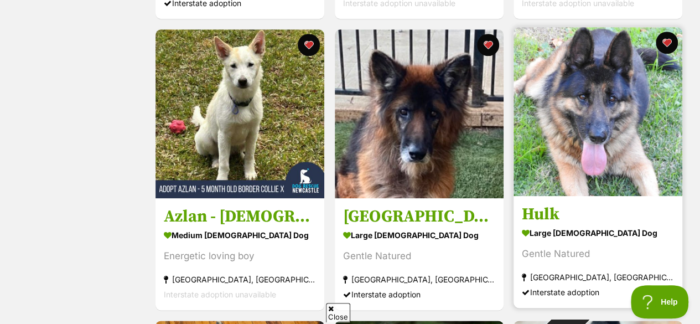
click at [594, 103] on img at bounding box center [597, 111] width 169 height 169
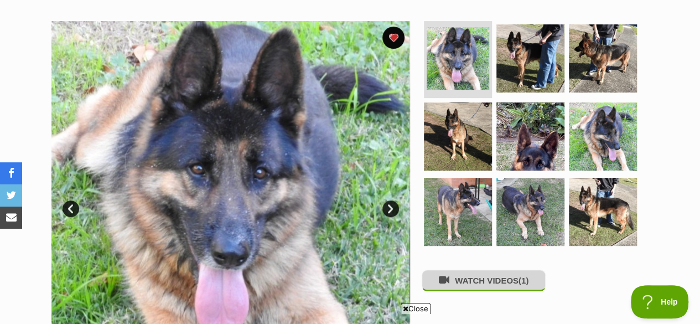
click at [465, 284] on button "WATCH VIDEOS (1)" at bounding box center [483, 280] width 124 height 22
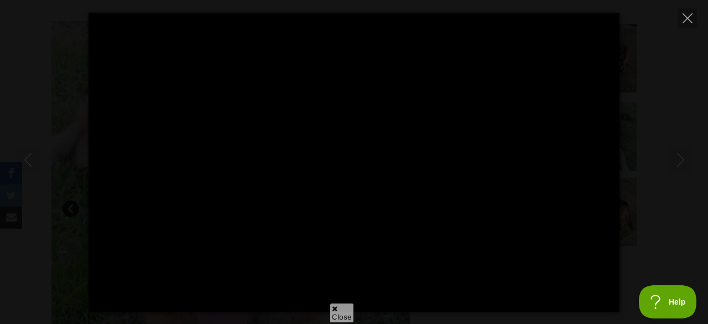
type input "100"
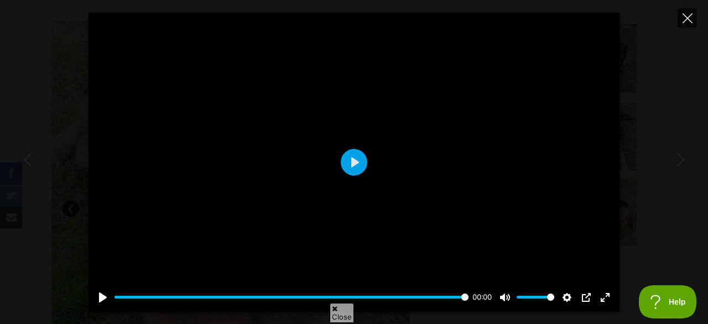
click at [690, 17] on icon "Close" at bounding box center [688, 18] width 10 height 10
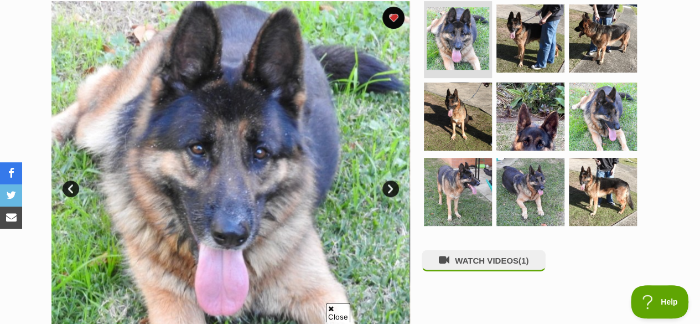
scroll to position [209, 0]
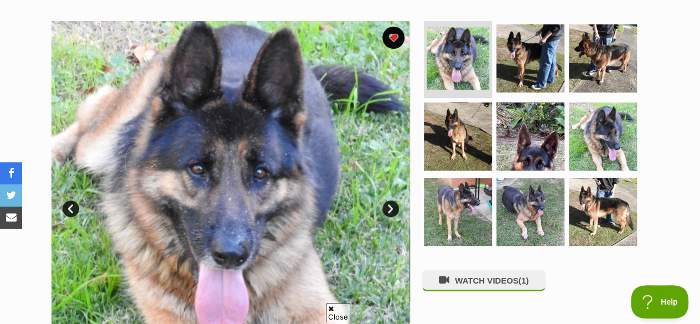
click at [388, 205] on link "Next" at bounding box center [390, 208] width 17 height 17
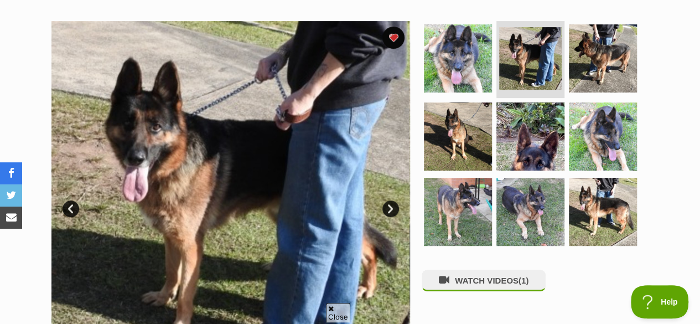
click at [388, 205] on link "Next" at bounding box center [390, 208] width 17 height 17
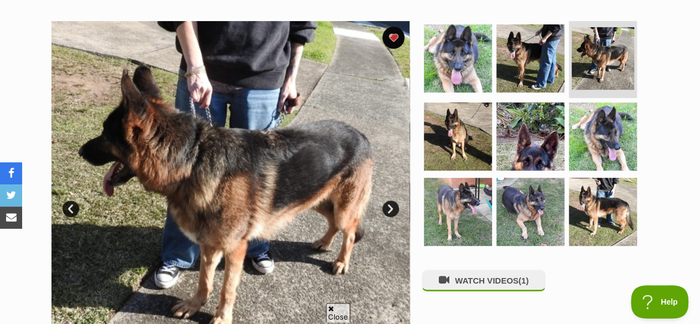
click at [388, 205] on link "Next" at bounding box center [390, 208] width 17 height 17
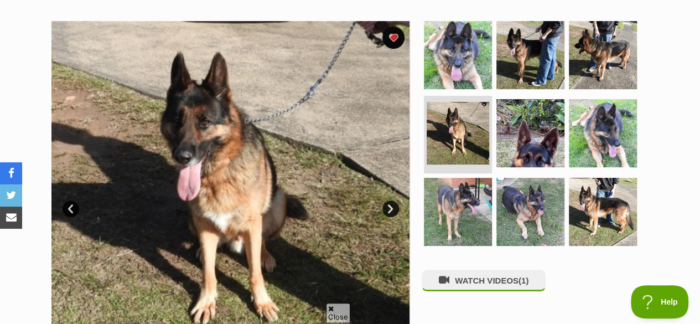
click at [388, 205] on link "Next" at bounding box center [390, 208] width 17 height 17
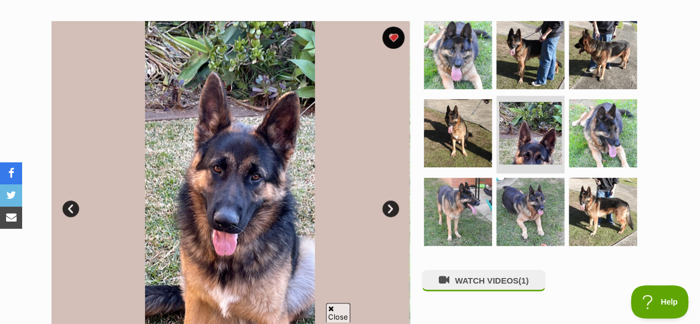
click at [388, 205] on link "Next" at bounding box center [390, 208] width 17 height 17
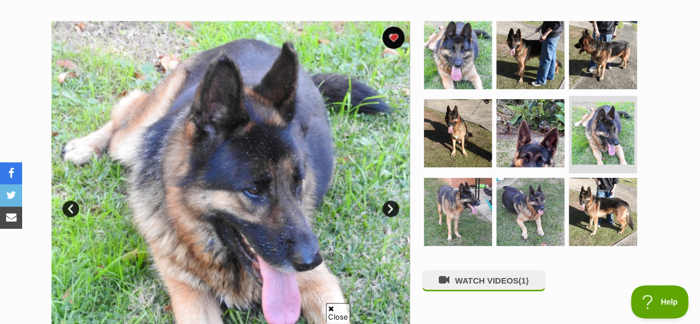
click at [388, 205] on link "Next" at bounding box center [390, 208] width 17 height 17
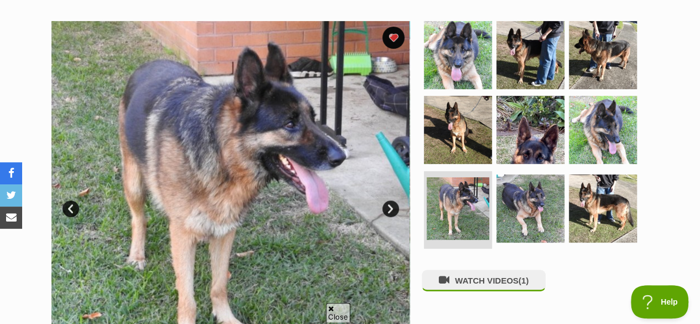
click at [388, 205] on link "Next" at bounding box center [390, 208] width 17 height 17
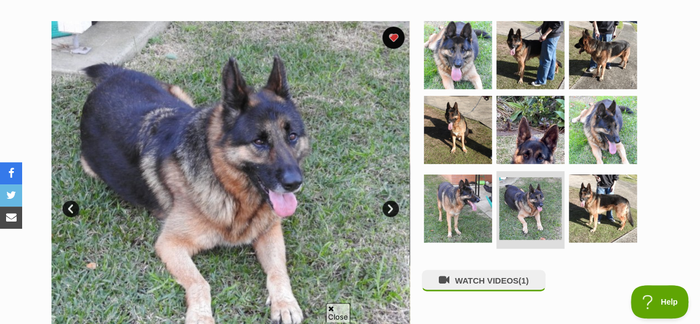
click at [388, 205] on link "Next" at bounding box center [390, 208] width 17 height 17
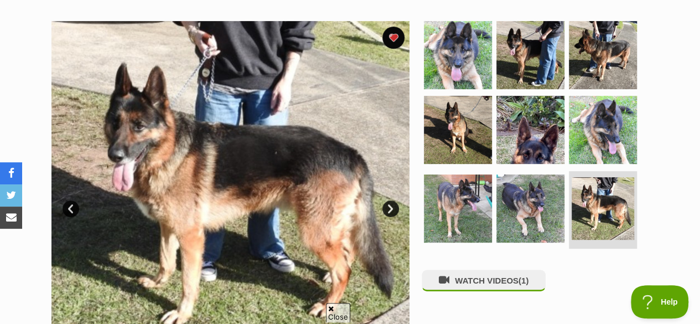
click at [388, 205] on link "Next" at bounding box center [390, 208] width 17 height 17
